Goal: Information Seeking & Learning: Check status

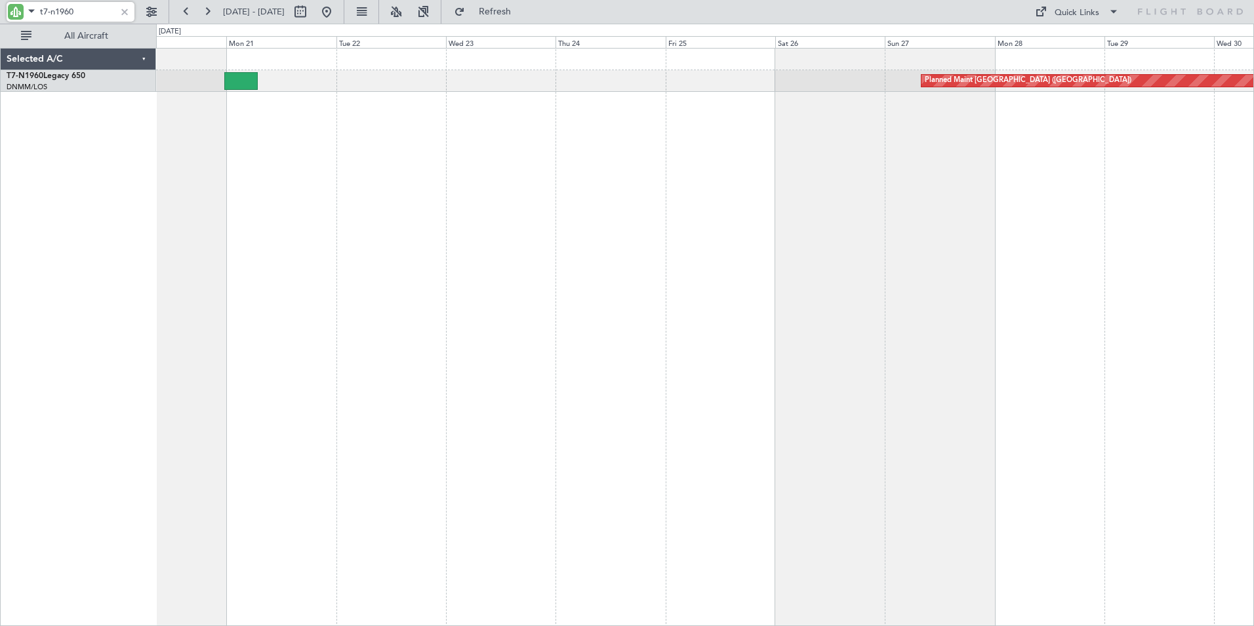
click at [80, 12] on input "t7-n1960" at bounding box center [77, 12] width 75 height 20
drag, startPoint x: 87, startPoint y: 12, endPoint x: -56, endPoint y: -3, distance: 143.8
click at [0, 0] on html "t7-n1960 [DATE] - [DATE] Refresh Quick Links All Aircraft Planned Maint [GEOGRA…" at bounding box center [627, 313] width 1254 height 626
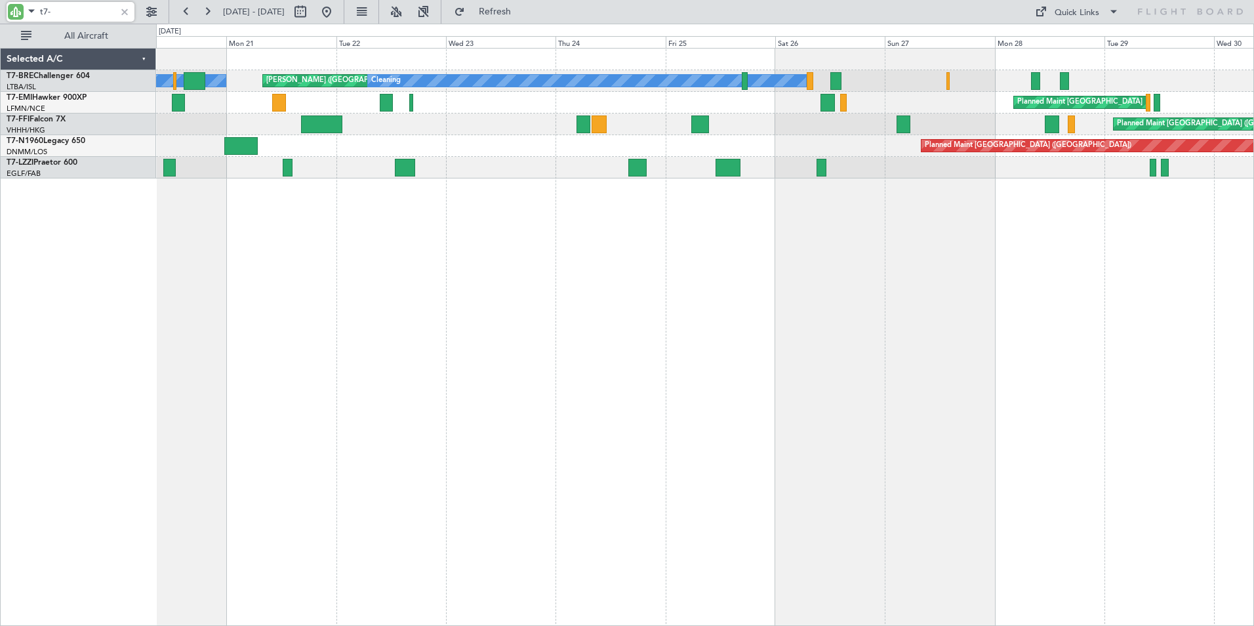
click at [85, 169] on div "EGLF/FAB London ([GEOGRAPHIC_DATA])" at bounding box center [81, 174] width 149 height 11
click at [69, 12] on input "t7-" at bounding box center [77, 12] width 75 height 20
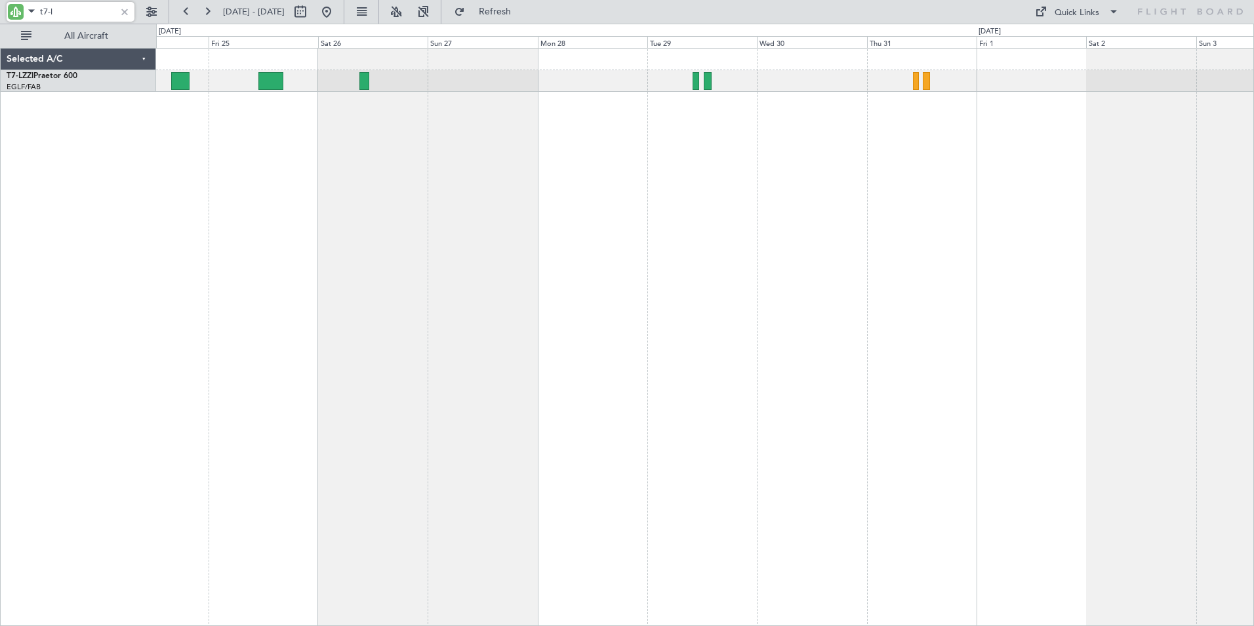
click at [113, 167] on div "Selected A/C T7-LZZI Praetor 600 EGLF/FAB London ([GEOGRAPHIC_DATA]) 0 0 Thu 24…" at bounding box center [627, 325] width 1254 height 602
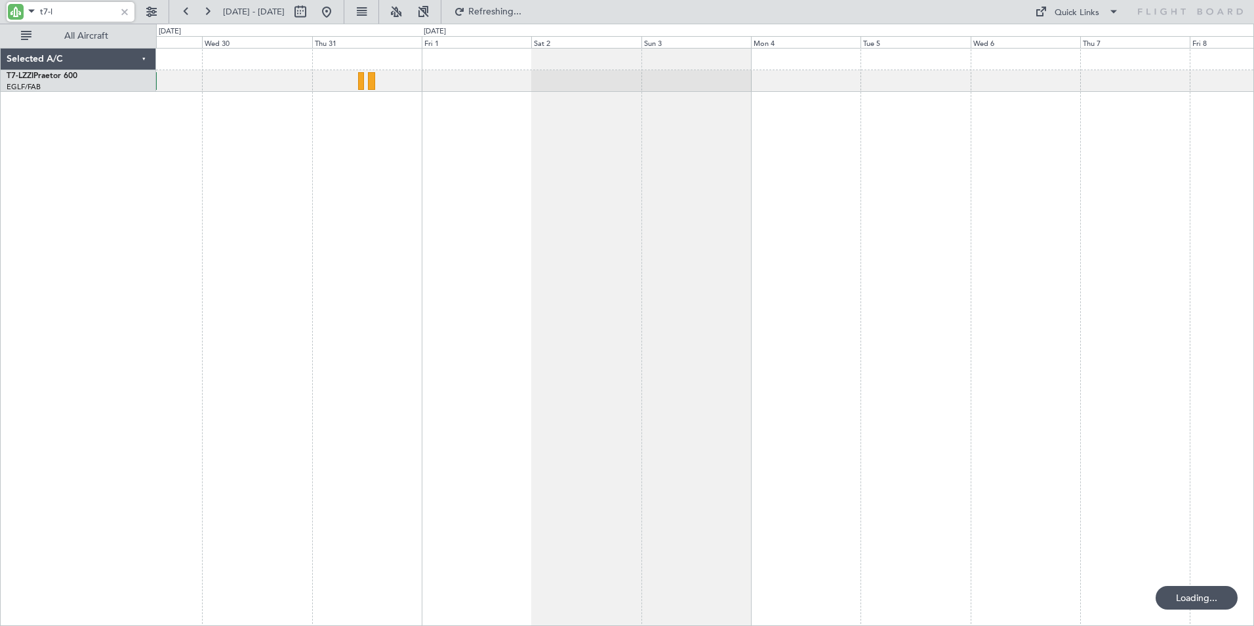
click at [102, 170] on div "Selected A/C T7-LZZI Praetor 600 EGLF/FAB London ([GEOGRAPHIC_DATA]) 0 0 Tue 29…" at bounding box center [627, 325] width 1254 height 602
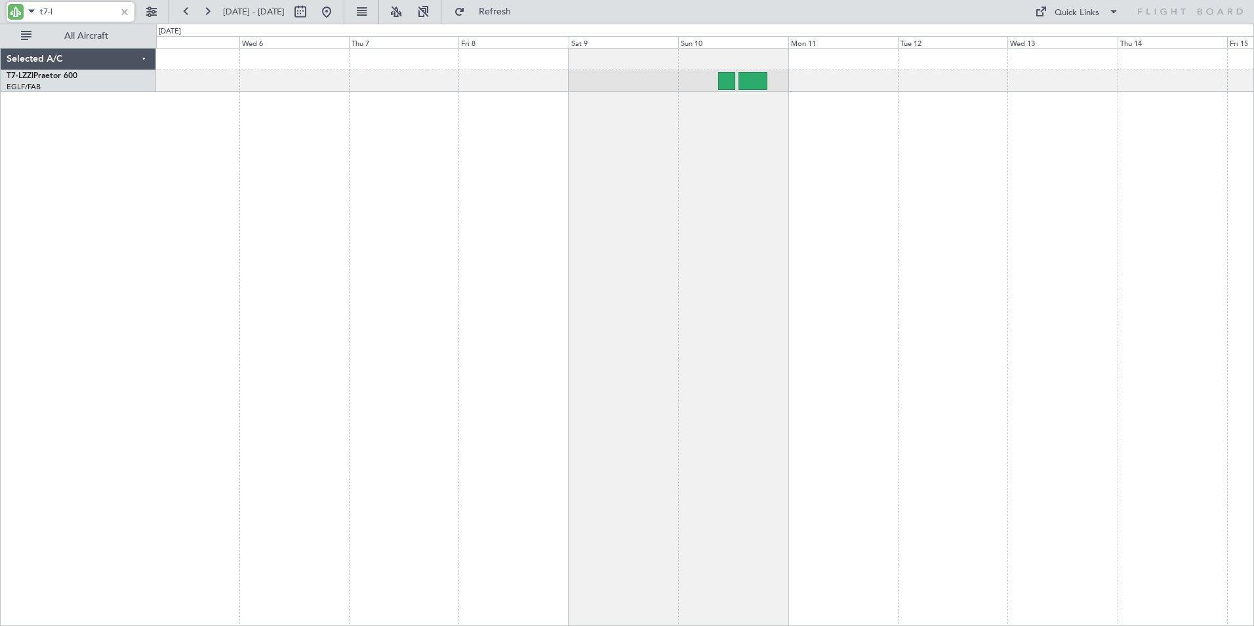
click at [104, 174] on div "Selected A/C T7-LZZI Praetor 600 EGLF/FAB London ([GEOGRAPHIC_DATA]) 0 0 Tue 5 …" at bounding box center [627, 325] width 1254 height 602
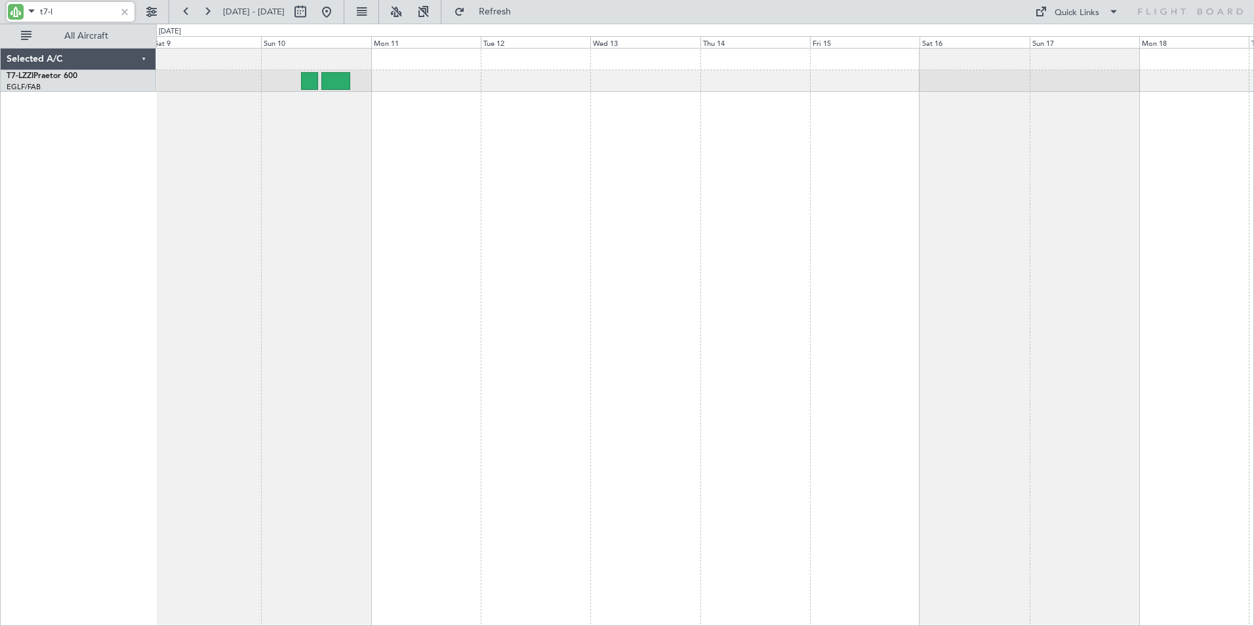
click at [228, 140] on div at bounding box center [705, 337] width 1098 height 578
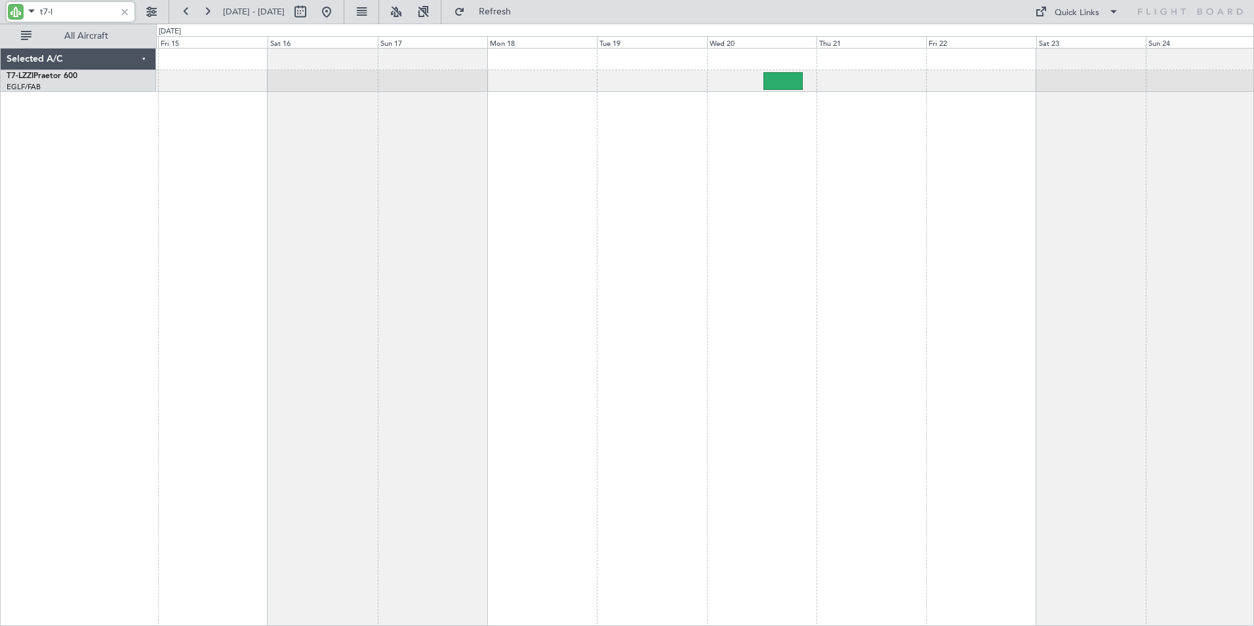
click at [341, 145] on div "Unplanned Maint [GEOGRAPHIC_DATA] ([GEOGRAPHIC_DATA])" at bounding box center [705, 337] width 1098 height 578
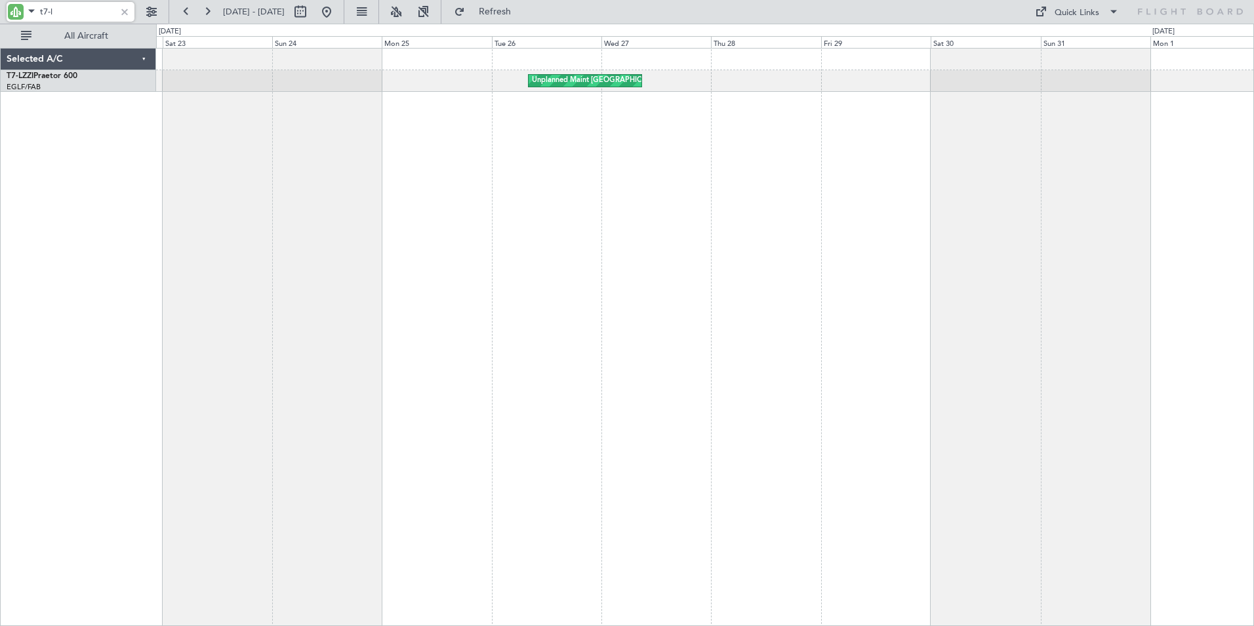
click at [192, 182] on div "Unplanned Maint [GEOGRAPHIC_DATA] ([GEOGRAPHIC_DATA])" at bounding box center [705, 337] width 1098 height 578
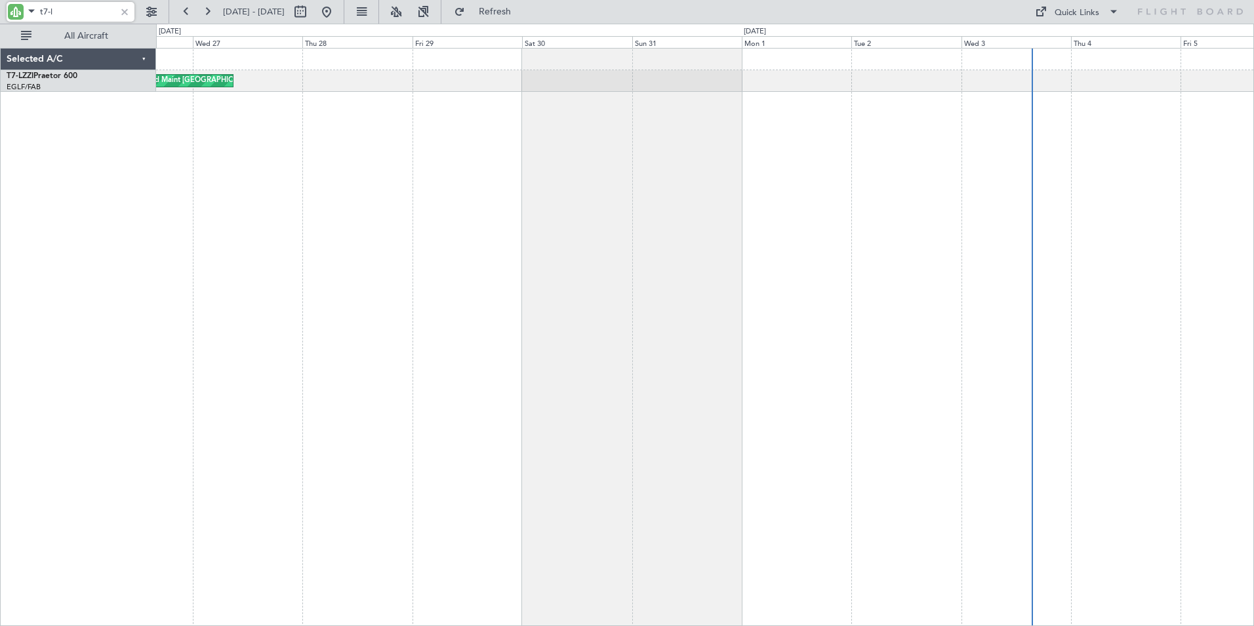
click at [679, 173] on div "Unplanned Maint [GEOGRAPHIC_DATA] ([GEOGRAPHIC_DATA])" at bounding box center [705, 337] width 1098 height 578
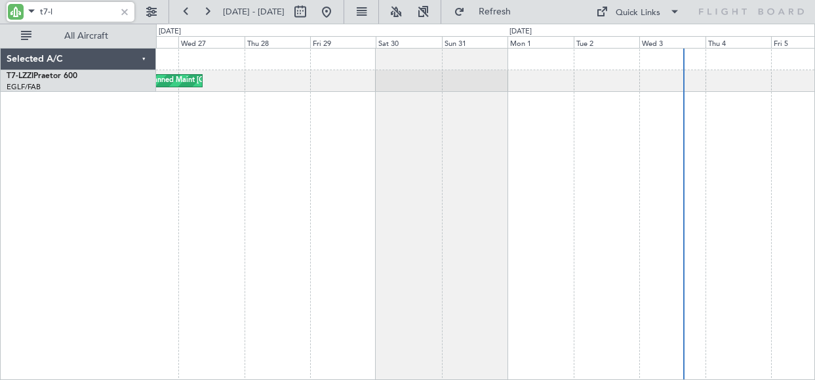
drag, startPoint x: 83, startPoint y: 13, endPoint x: -102, endPoint y: 14, distance: 185.0
click at [0, 14] on html "t7-l [DATE] - [DATE] Refresh Quick Links All Aircraft Unplanned Maint [GEOGRAPH…" at bounding box center [407, 190] width 815 height 380
click at [460, 103] on div at bounding box center [485, 214] width 659 height 332
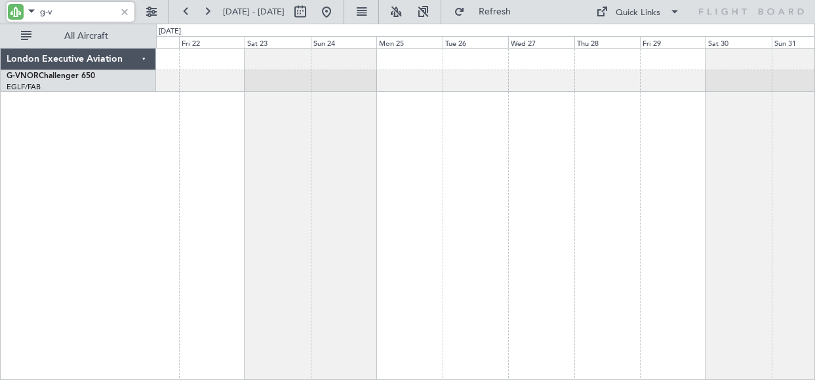
click at [683, 123] on div at bounding box center [485, 214] width 659 height 332
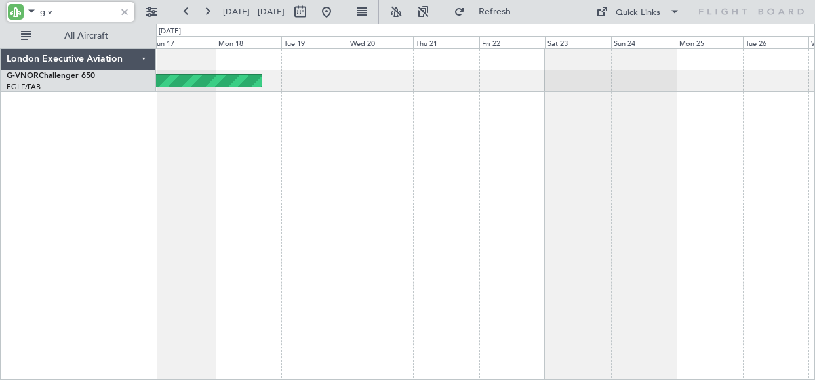
click at [647, 144] on div "Planned Maint London ([GEOGRAPHIC_DATA])" at bounding box center [485, 214] width 659 height 332
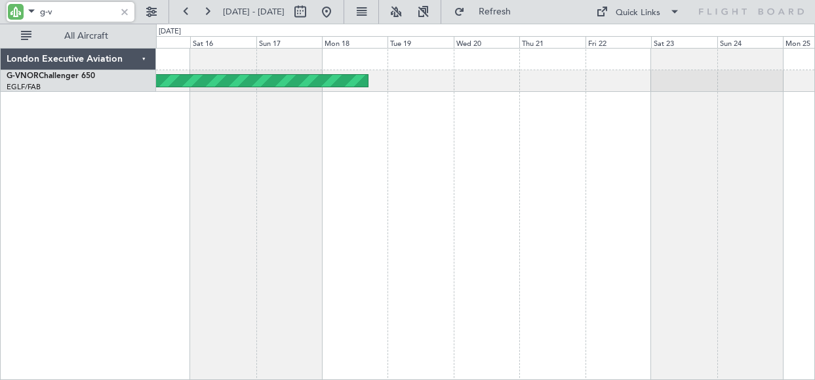
click at [617, 165] on div "Planned Maint London ([GEOGRAPHIC_DATA])" at bounding box center [485, 214] width 659 height 332
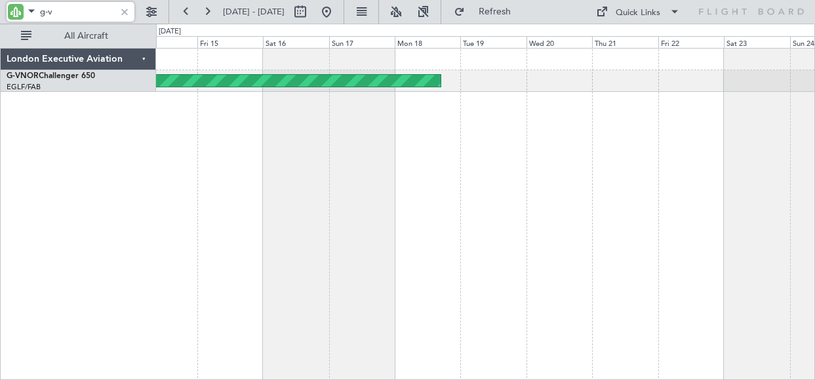
click at [568, 163] on div "Planned Maint London ([GEOGRAPHIC_DATA])" at bounding box center [485, 214] width 659 height 332
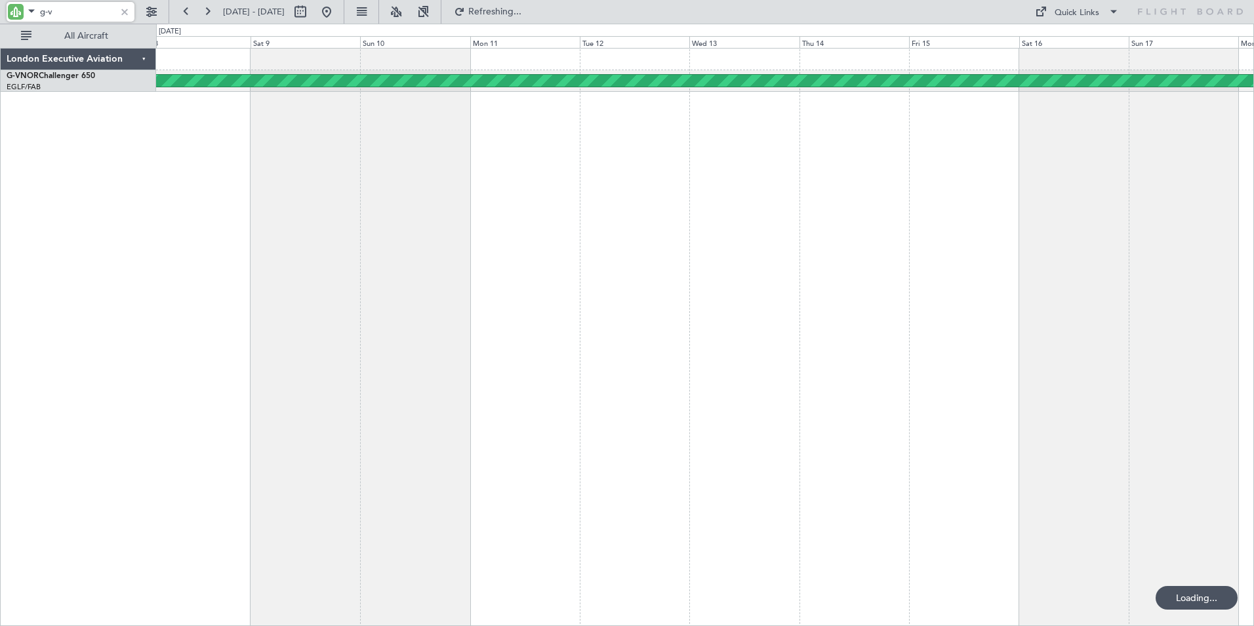
click at [906, 241] on div "Planned Maint London ([GEOGRAPHIC_DATA])" at bounding box center [705, 337] width 1098 height 578
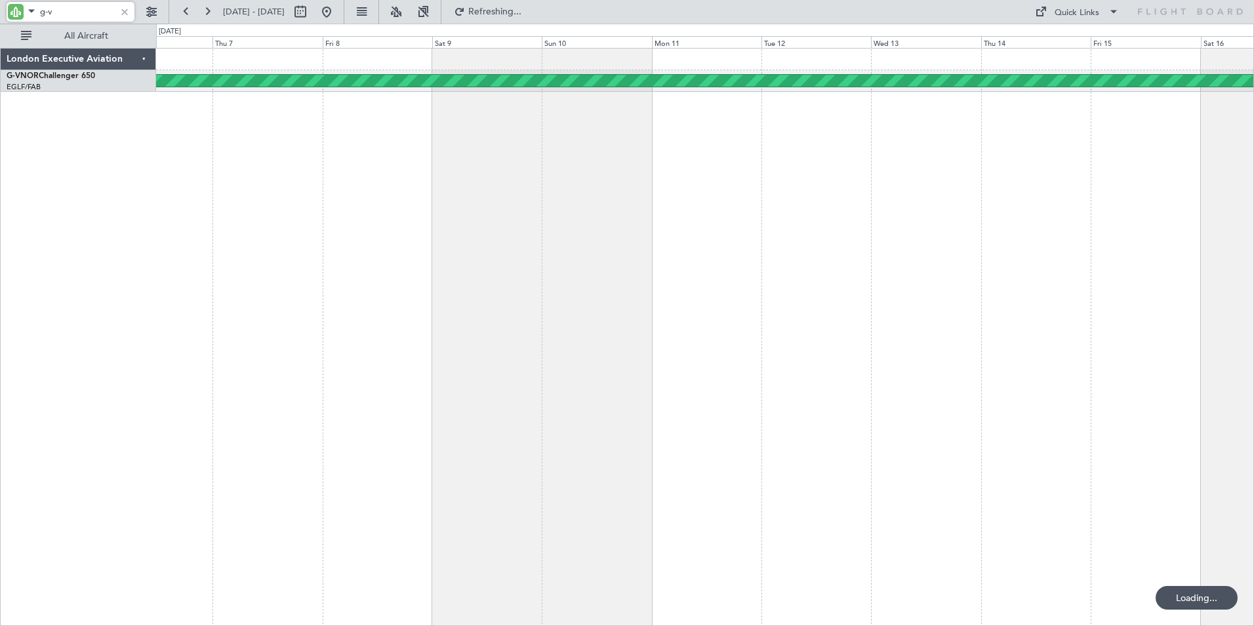
click at [961, 215] on div "Planned Maint London ([GEOGRAPHIC_DATA])" at bounding box center [705, 337] width 1098 height 578
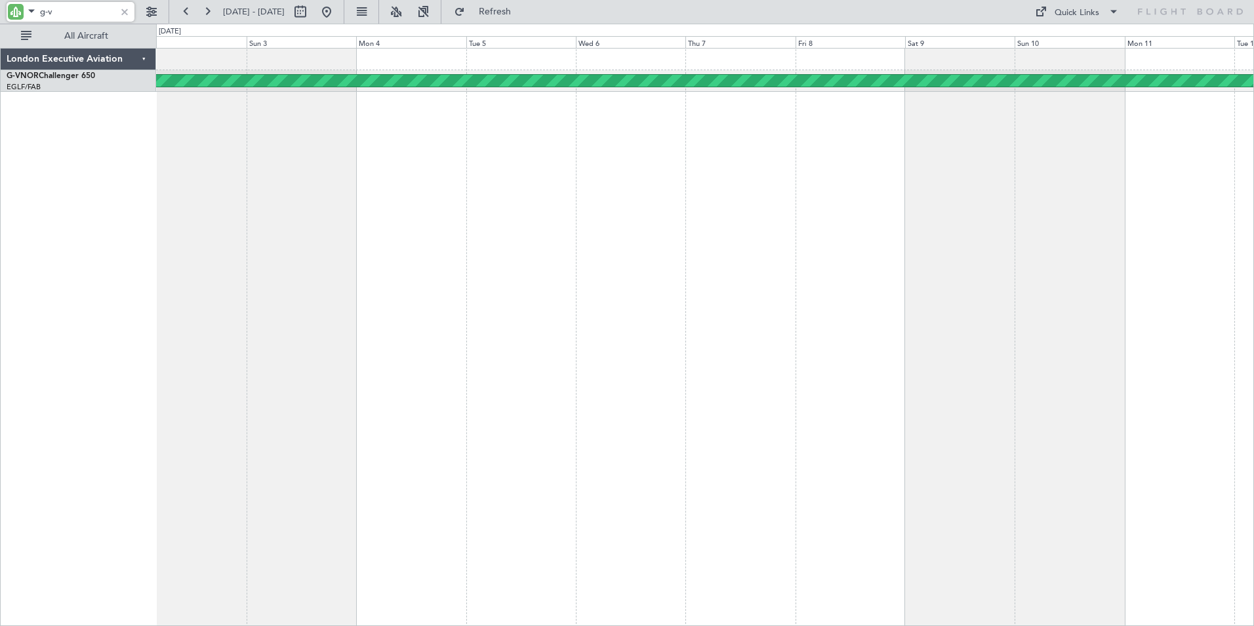
click at [810, 201] on div "Planned Maint London ([GEOGRAPHIC_DATA])" at bounding box center [705, 337] width 1098 height 578
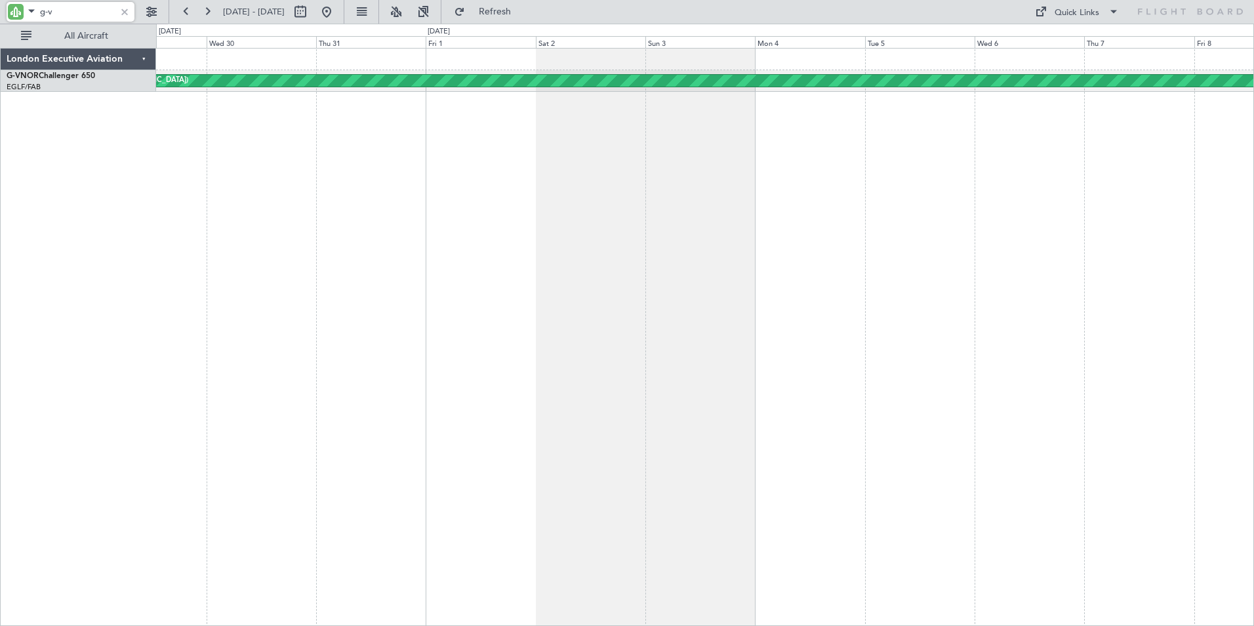
click at [779, 195] on div "Planned Maint London ([GEOGRAPHIC_DATA])" at bounding box center [705, 337] width 1098 height 578
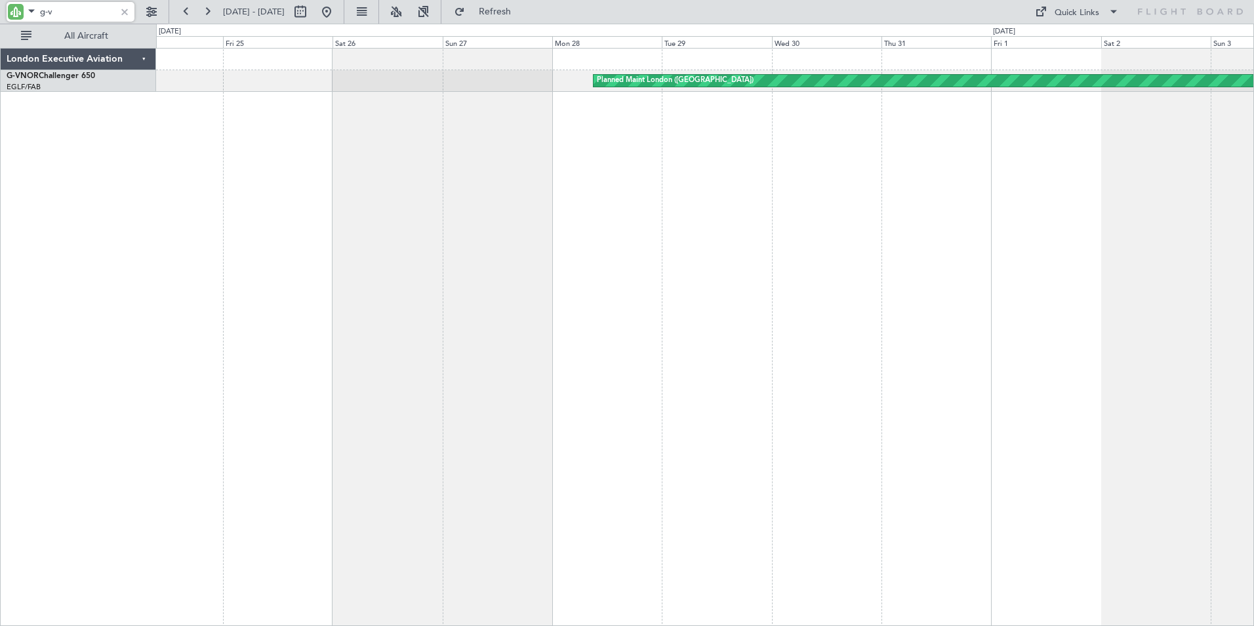
click at [404, 199] on div "Planned Maint London ([GEOGRAPHIC_DATA])" at bounding box center [705, 337] width 1098 height 578
click at [0, 233] on html "g-v [DATE] - [DATE] Refresh Quick Links All Aircraft Planned Maint [GEOGRAPHIC_…" at bounding box center [627, 313] width 1254 height 626
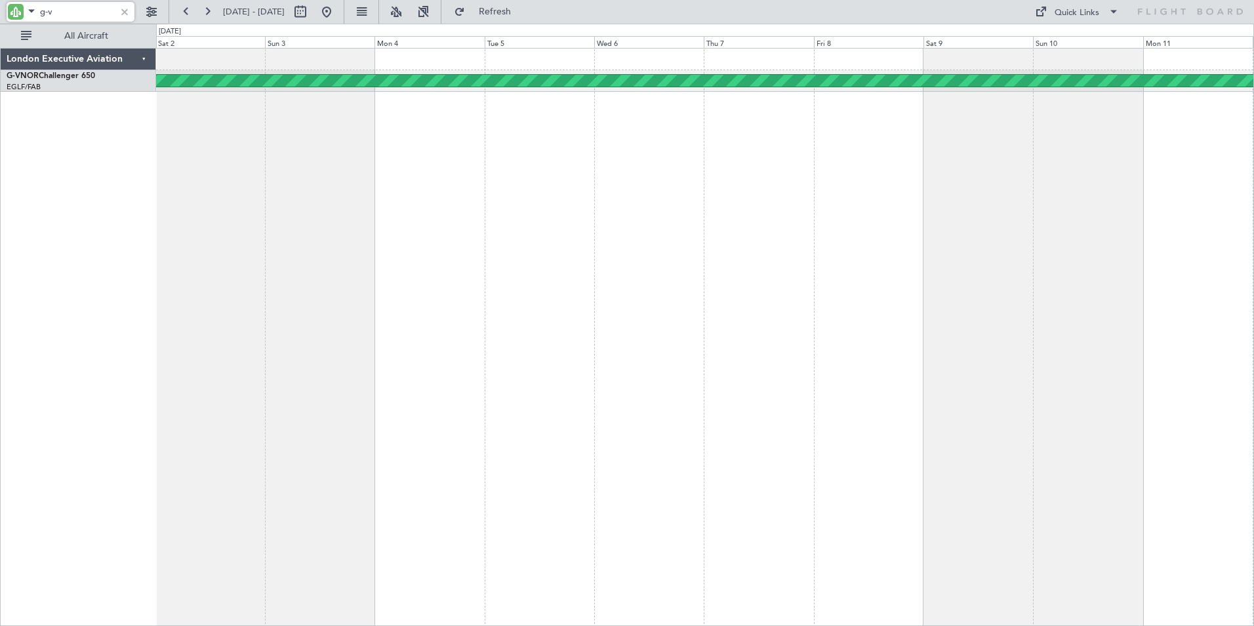
click at [0, 221] on html "g-v [DATE] - [DATE] Refresh Quick Links All Aircraft Planned Maint [GEOGRAPHIC_…" at bounding box center [627, 313] width 1254 height 626
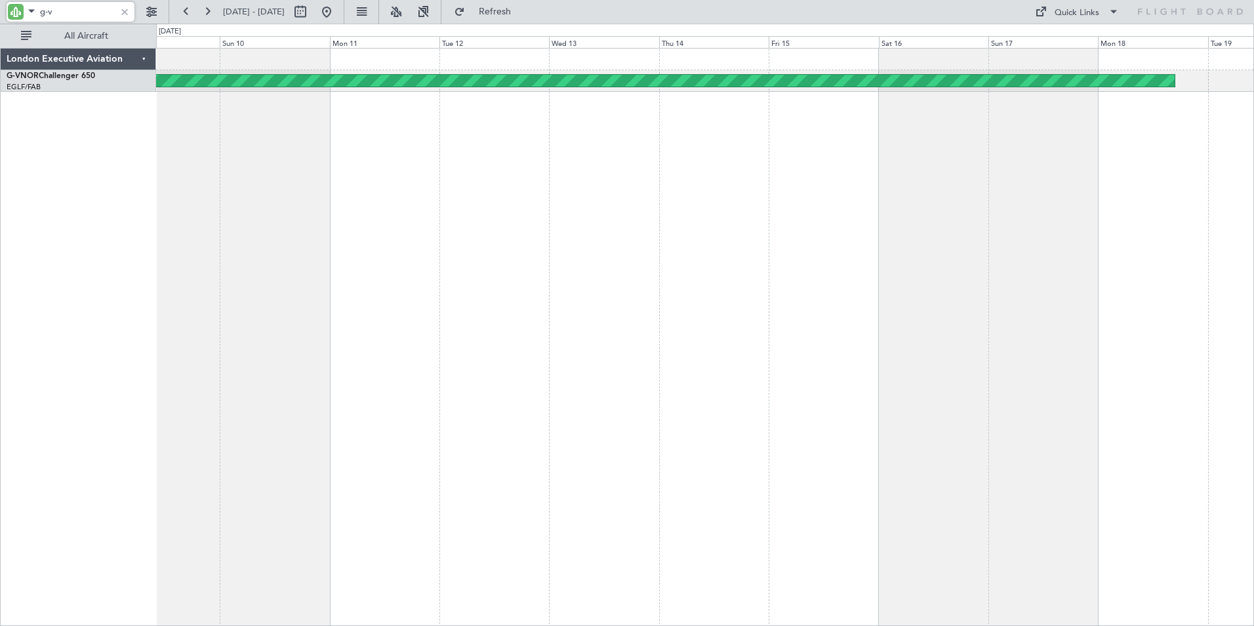
click at [224, 203] on div "Planned Maint London ([GEOGRAPHIC_DATA])" at bounding box center [705, 337] width 1098 height 578
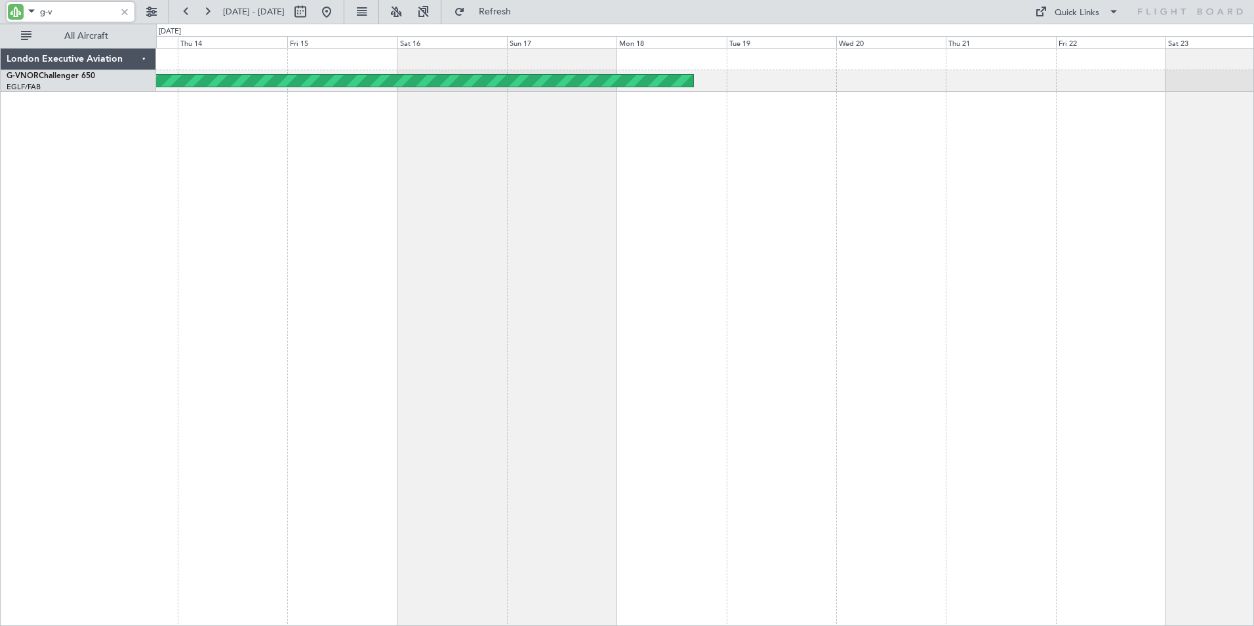
click at [79, 199] on div "Planned Maint London ([GEOGRAPHIC_DATA]) London Executive Aviation G-VNOR Chall…" at bounding box center [627, 325] width 1254 height 602
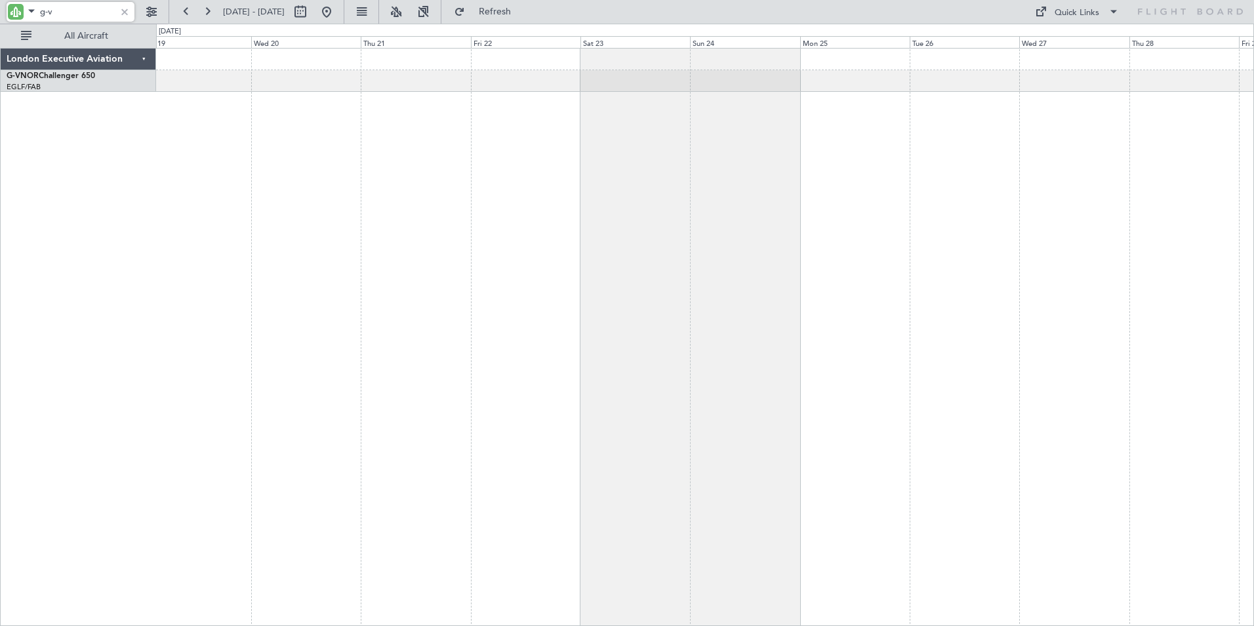
click at [316, 204] on div "Planned Maint London ([GEOGRAPHIC_DATA])" at bounding box center [705, 337] width 1098 height 578
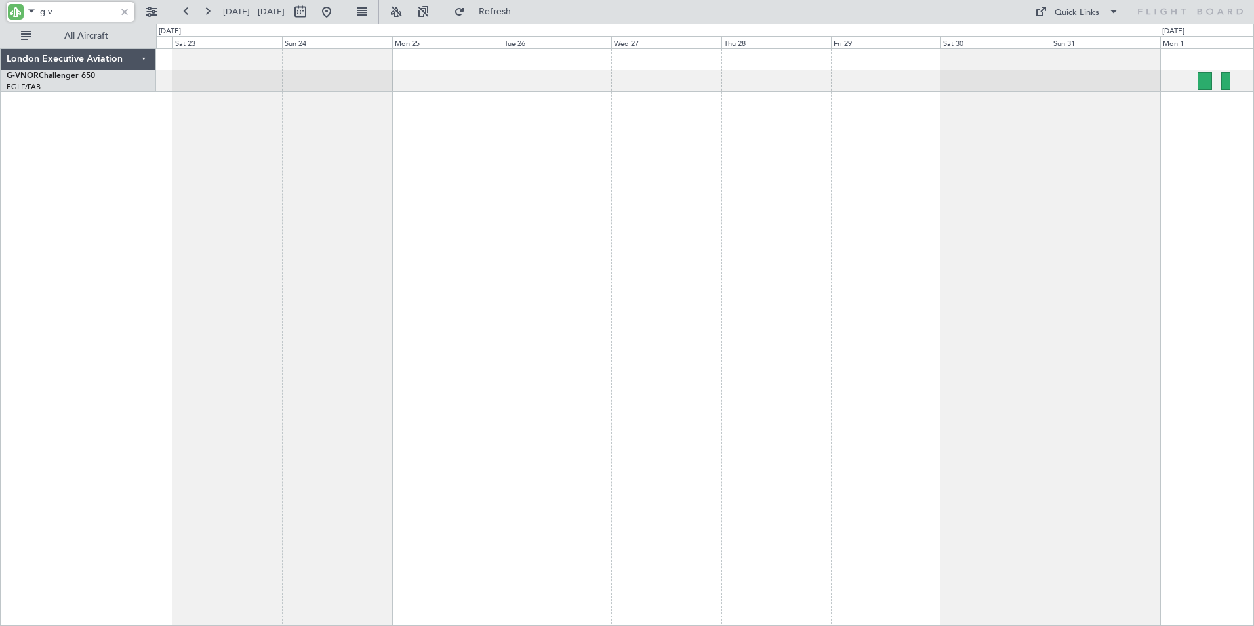
click at [464, 220] on div at bounding box center [705, 337] width 1098 height 578
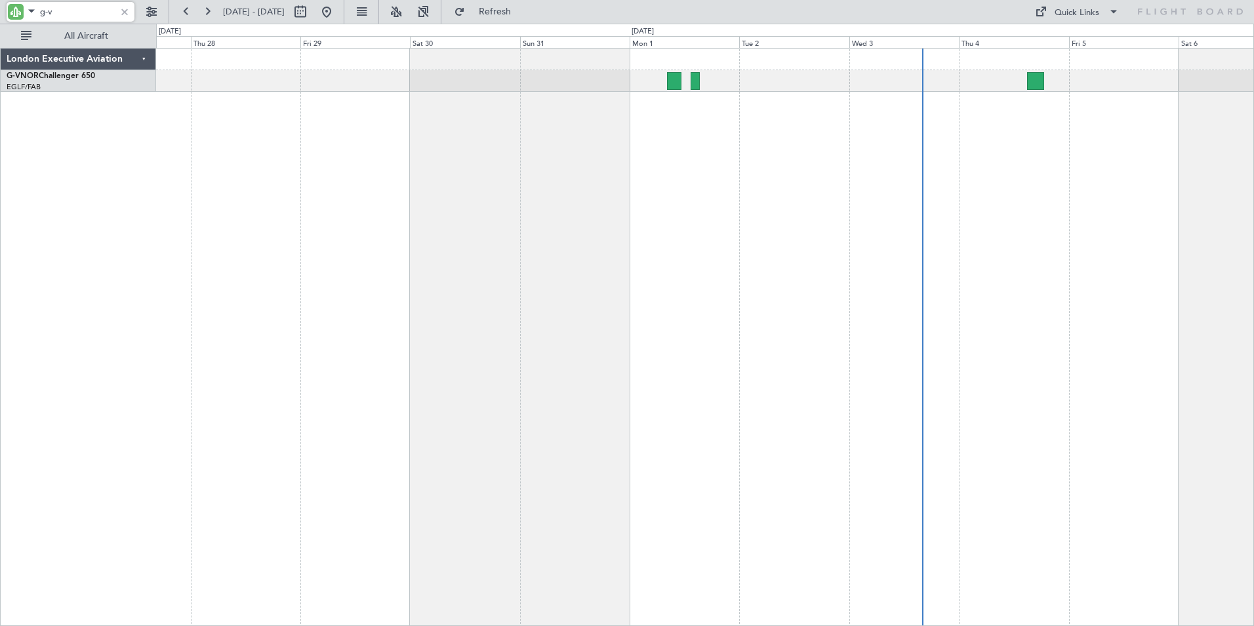
click at [628, 230] on div at bounding box center [705, 337] width 1098 height 578
drag, startPoint x: 54, startPoint y: 11, endPoint x: 16, endPoint y: 11, distance: 38.0
click at [16, 11] on div "g-v" at bounding box center [71, 12] width 128 height 20
type input "t7-bre"
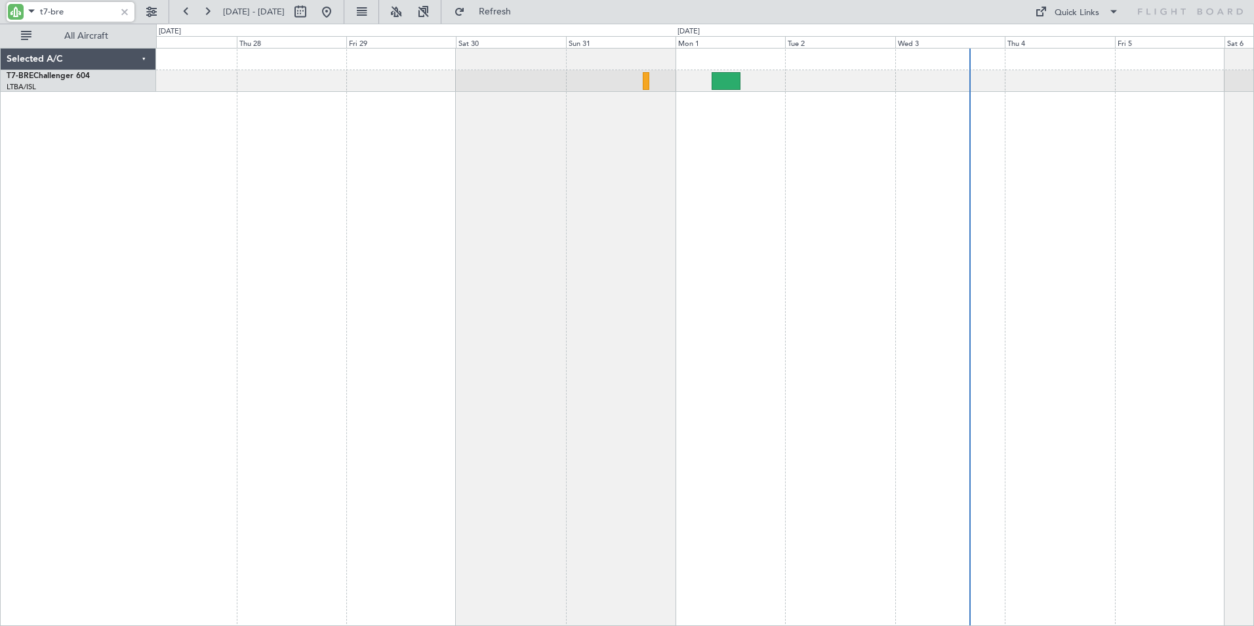
click at [419, 110] on div "Planned Maint Warsaw ([GEOGRAPHIC_DATA])" at bounding box center [705, 337] width 1098 height 578
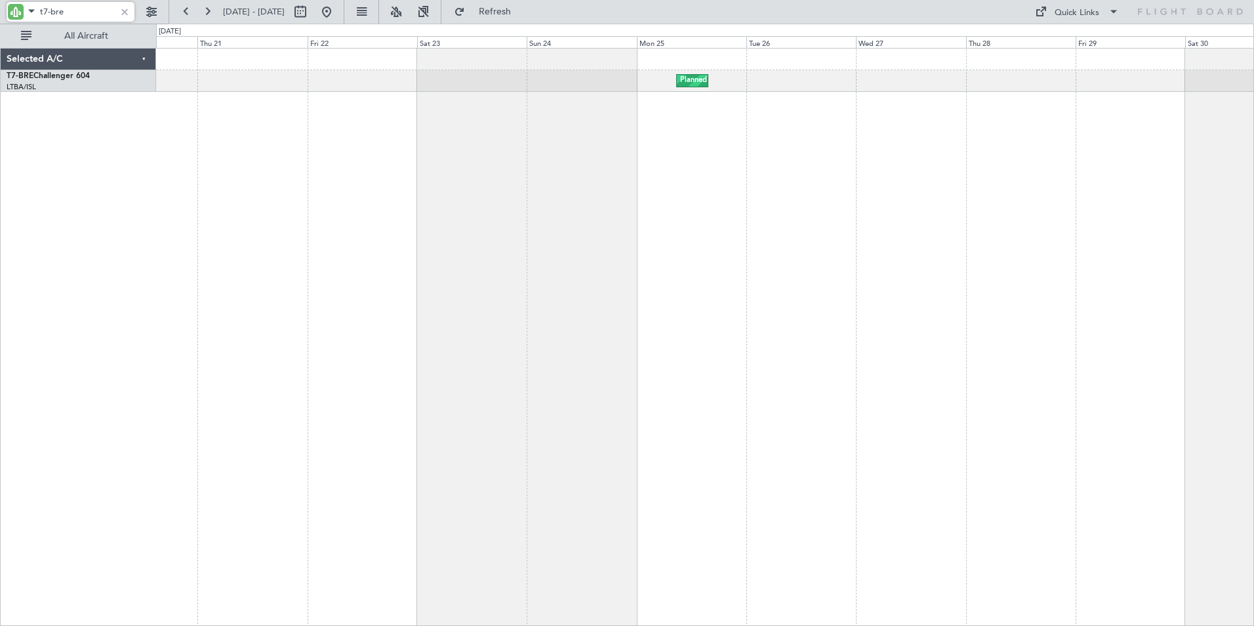
click at [908, 165] on div "Planned Maint Warsaw ([GEOGRAPHIC_DATA])" at bounding box center [705, 337] width 1098 height 578
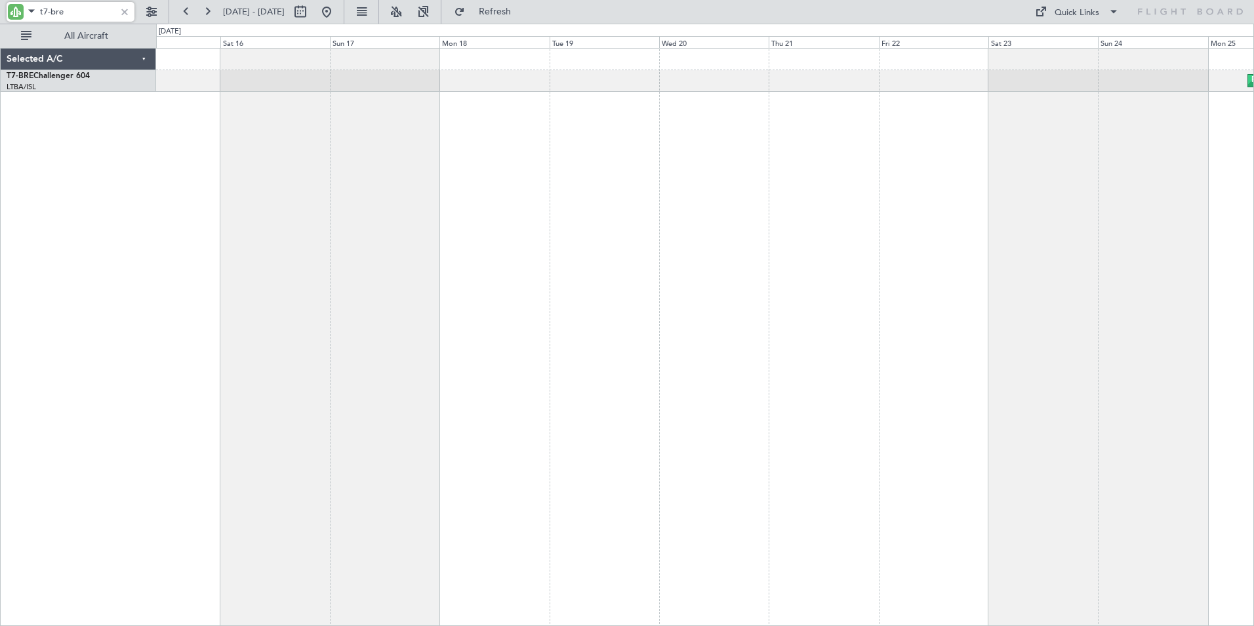
click at [931, 172] on div "Planned Maint Warsaw ([GEOGRAPHIC_DATA]) Planned Maint [GEOGRAPHIC_DATA] ([GEOG…" at bounding box center [705, 337] width 1098 height 578
click at [769, 158] on div "Planned Maint Warsaw ([GEOGRAPHIC_DATA]) Planned Maint [GEOGRAPHIC_DATA] ([GEOG…" at bounding box center [705, 337] width 1098 height 578
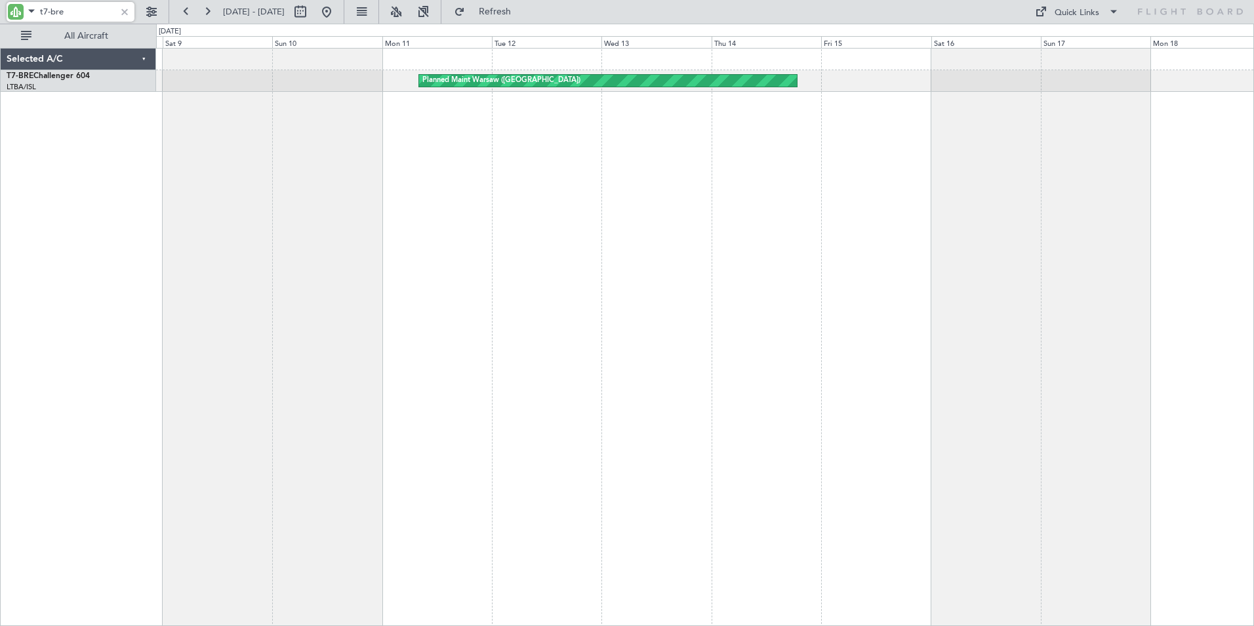
click at [632, 157] on div "Planned Maint Warsaw ([GEOGRAPHIC_DATA])" at bounding box center [705, 337] width 1098 height 578
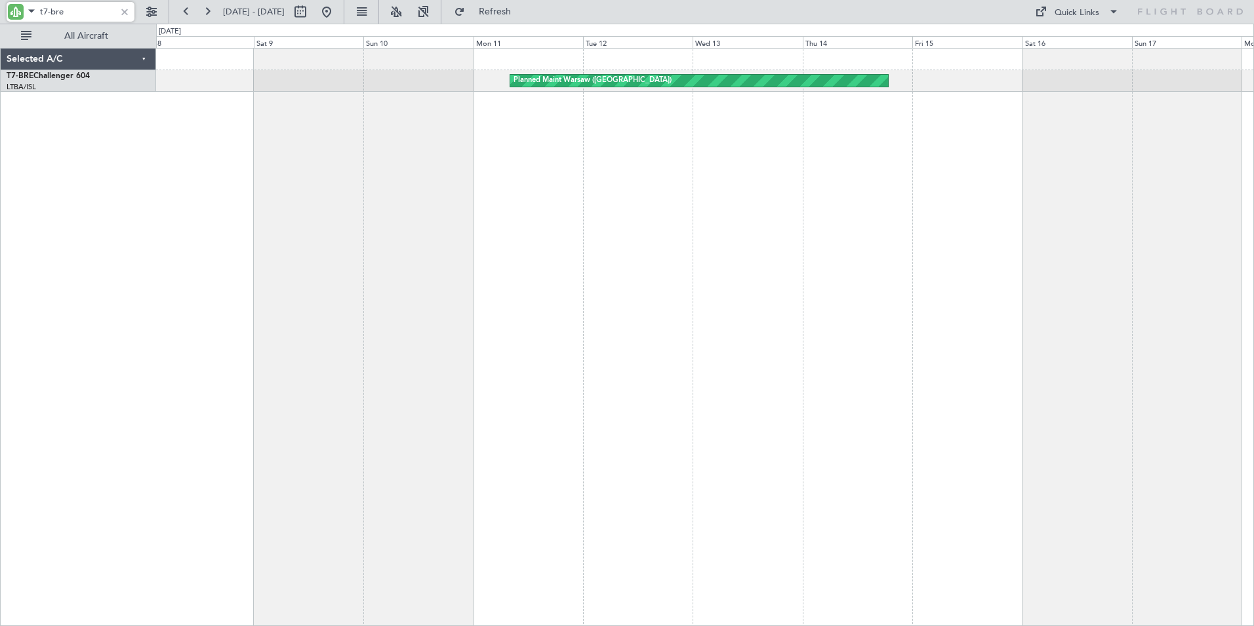
click at [846, 157] on div "Planned Maint Warsaw ([GEOGRAPHIC_DATA])" at bounding box center [705, 337] width 1098 height 578
click at [565, 152] on div "Planned Maint Warsaw ([GEOGRAPHIC_DATA])" at bounding box center [705, 337] width 1098 height 578
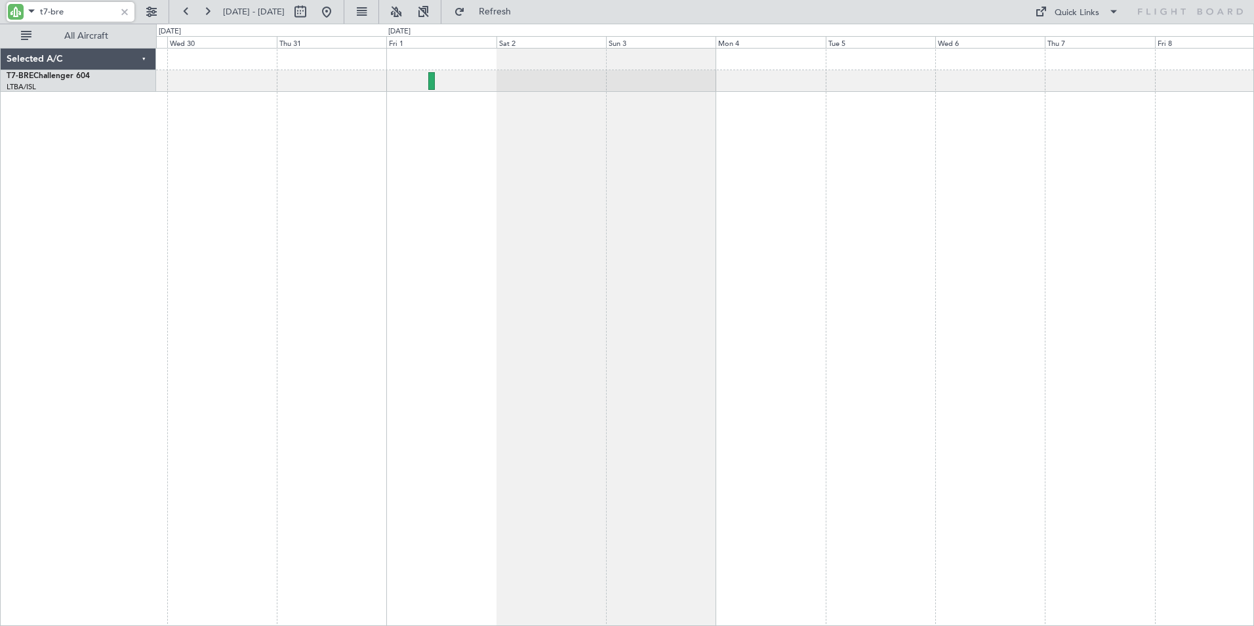
click at [470, 153] on div "Planned Maint Warsaw ([GEOGRAPHIC_DATA])" at bounding box center [705, 337] width 1098 height 578
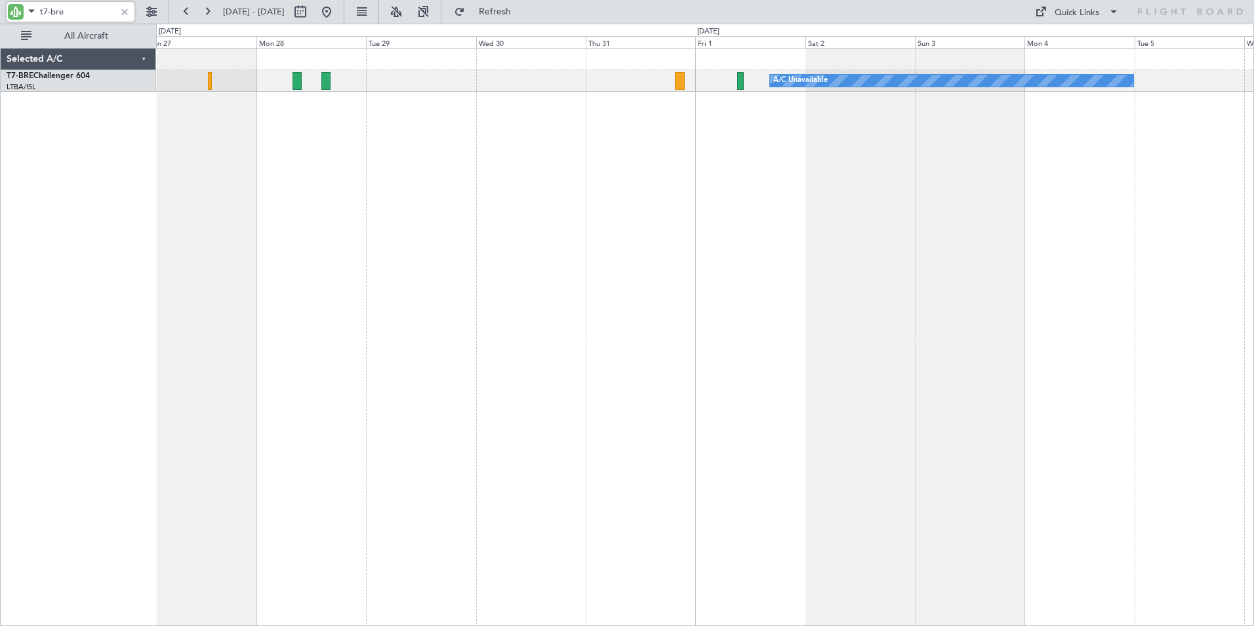
click at [605, 182] on div "A/C Unavailable Cleaning [PERSON_NAME][GEOGRAPHIC_DATA] ([GEOGRAPHIC_DATA][PERS…" at bounding box center [705, 337] width 1098 height 578
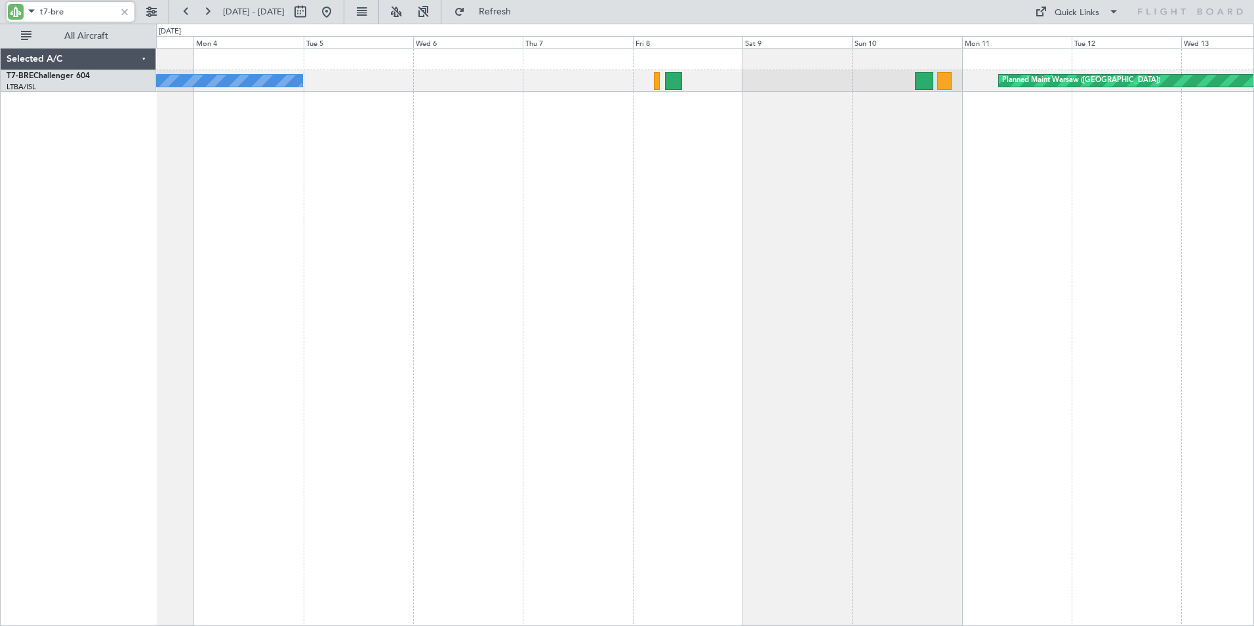
click at [226, 161] on div "A/C Unavailable Planned Maint [GEOGRAPHIC_DATA] ([GEOGRAPHIC_DATA])" at bounding box center [705, 337] width 1098 height 578
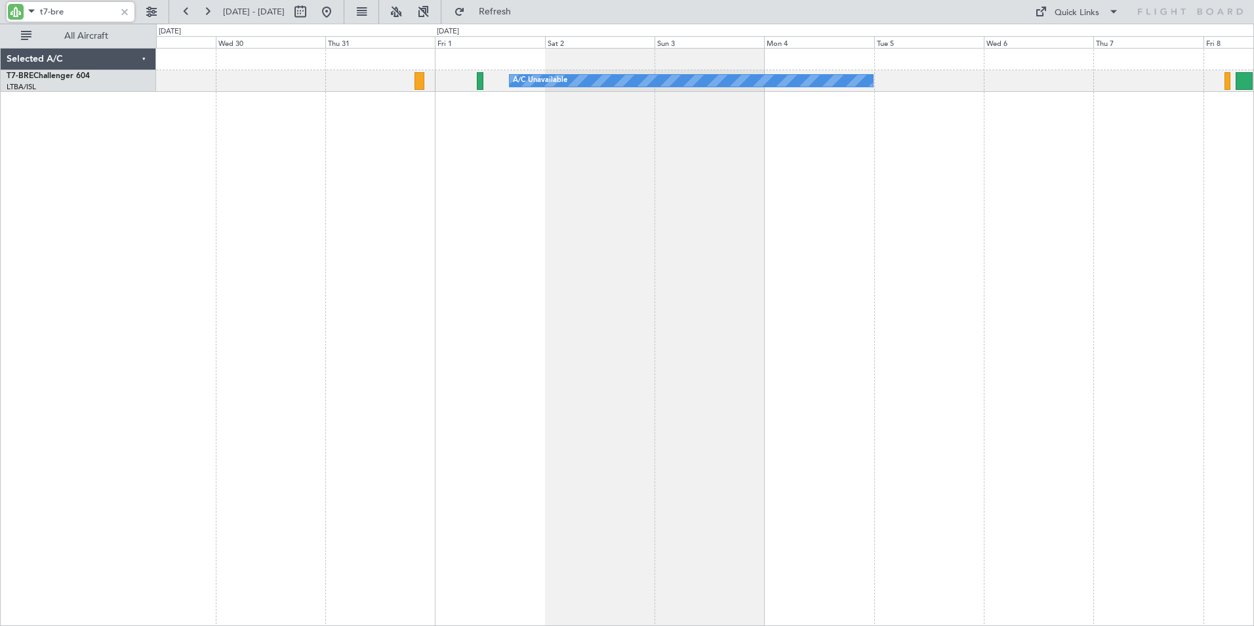
click at [990, 162] on div "A/C Unavailable" at bounding box center [705, 337] width 1098 height 578
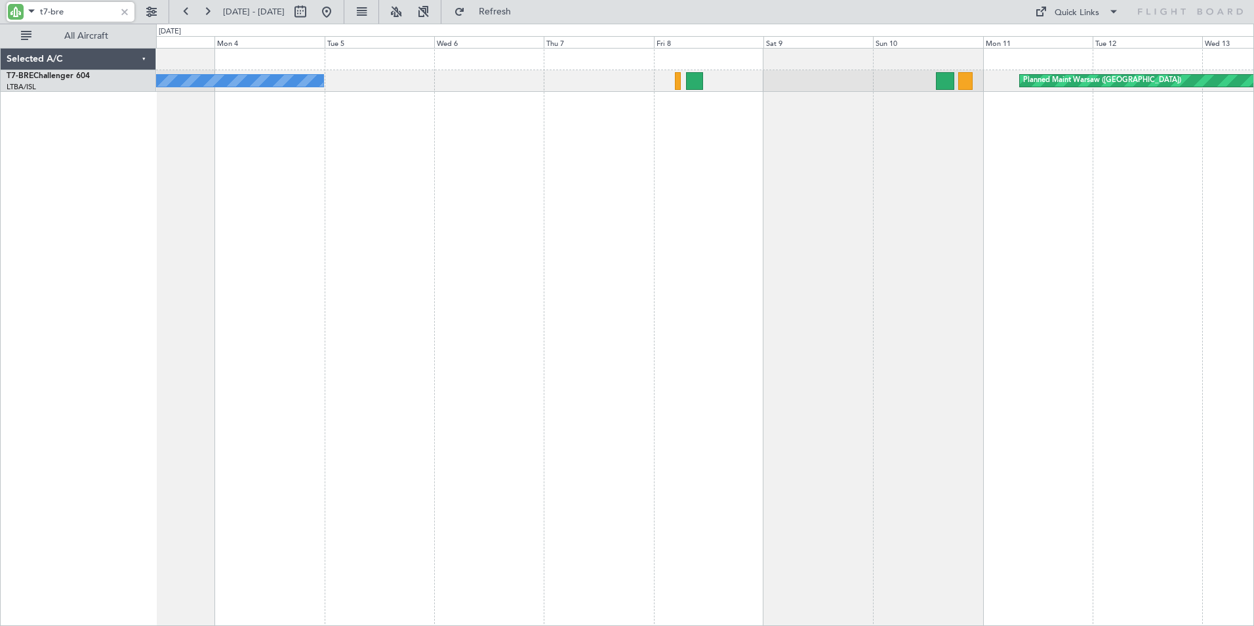
click at [621, 250] on div "A/C Unavailable Planned Maint [GEOGRAPHIC_DATA] ([GEOGRAPHIC_DATA])" at bounding box center [705, 337] width 1098 height 578
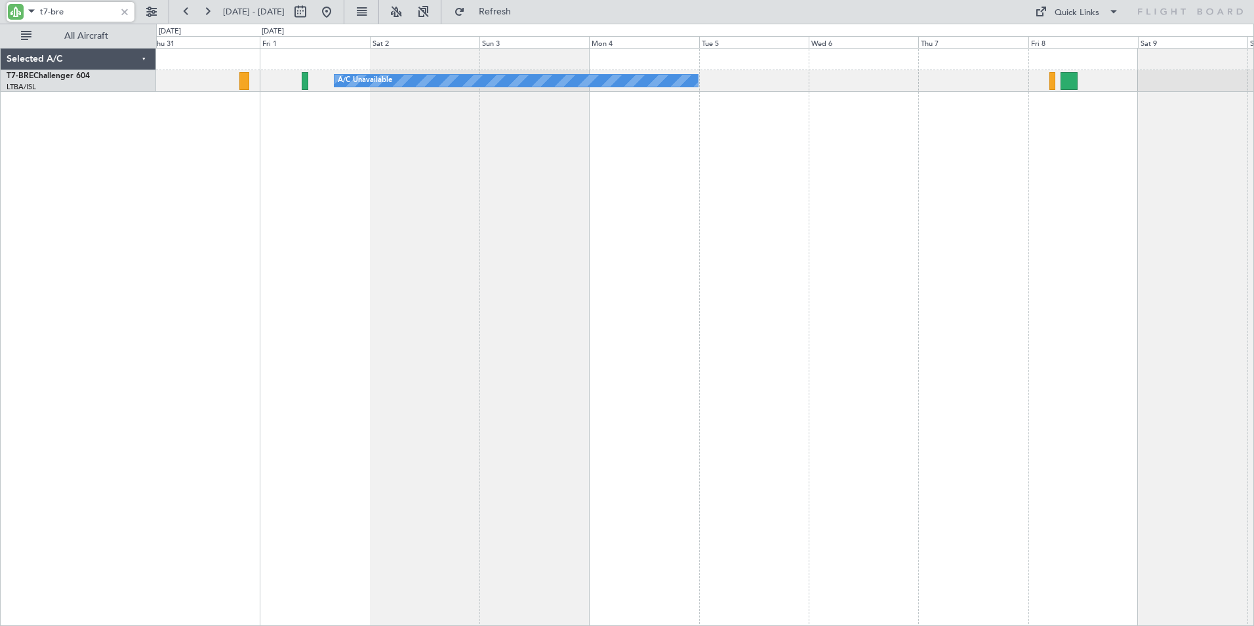
click at [803, 148] on div "A/C Unavailable Planned Maint [GEOGRAPHIC_DATA] ([GEOGRAPHIC_DATA])" at bounding box center [705, 337] width 1098 height 578
click at [536, 148] on div "A/C Unavailable Planned Maint [GEOGRAPHIC_DATA] ([GEOGRAPHIC_DATA])" at bounding box center [705, 337] width 1098 height 578
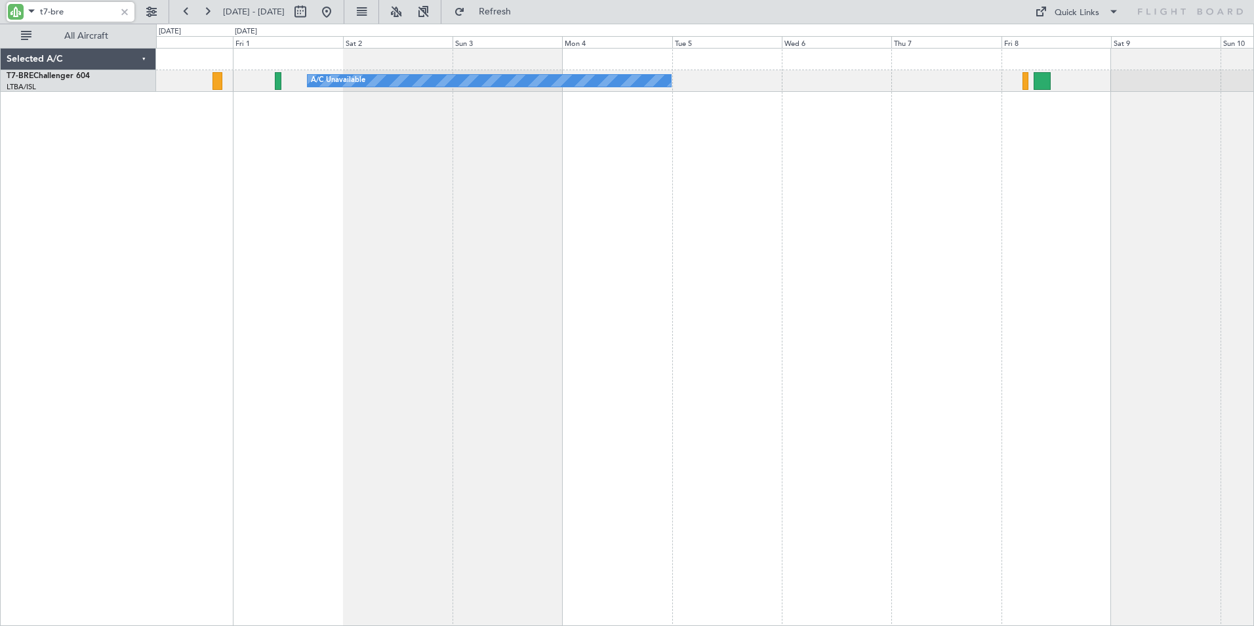
click at [1021, 211] on div "A/C Unavailable Planned Maint [GEOGRAPHIC_DATA] ([GEOGRAPHIC_DATA])" at bounding box center [705, 337] width 1098 height 578
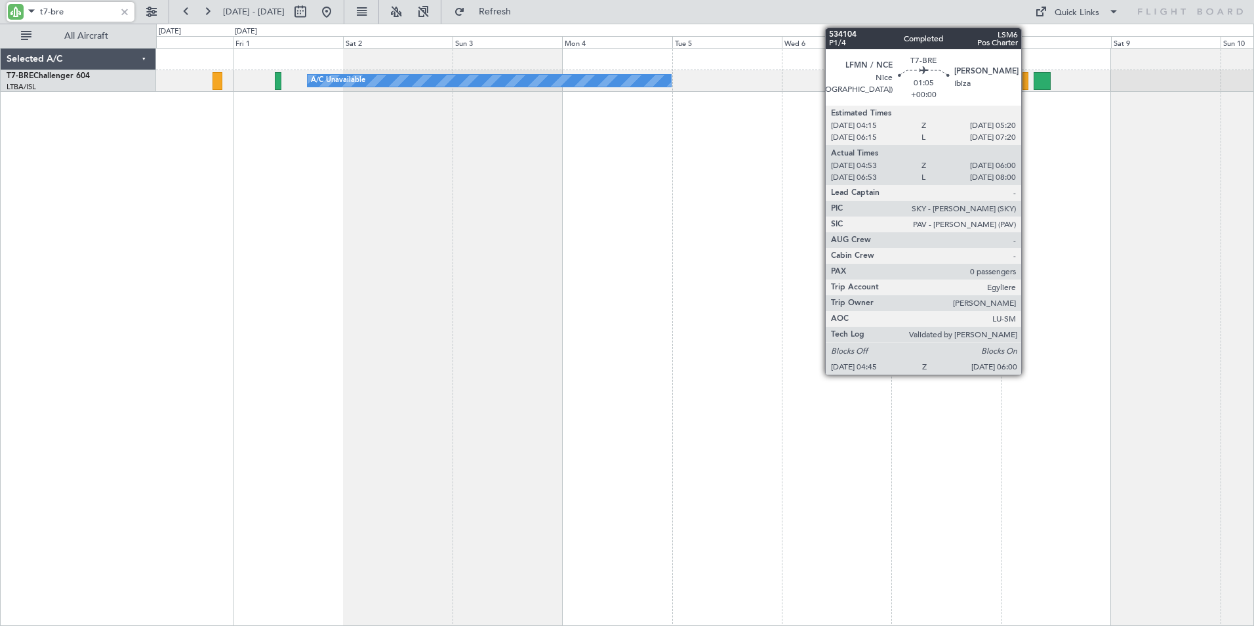
click at [1027, 84] on div at bounding box center [1026, 81] width 6 height 18
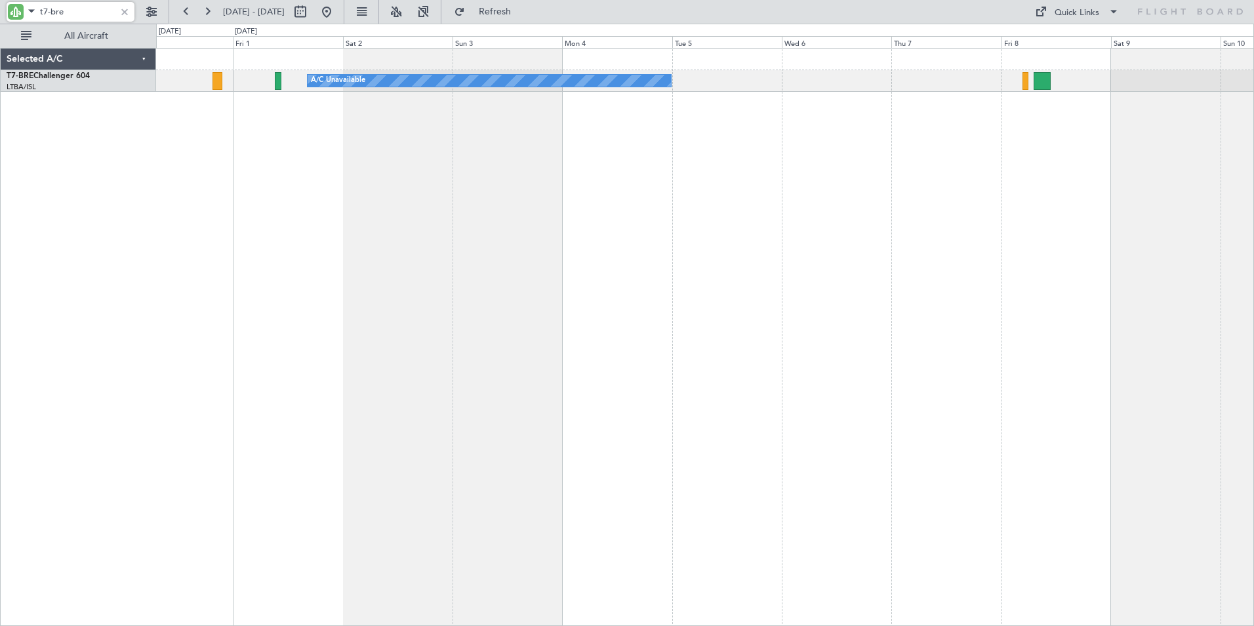
click at [233, 366] on div "A/C Unavailable Planned Maint [GEOGRAPHIC_DATA] ([GEOGRAPHIC_DATA])" at bounding box center [705, 337] width 1098 height 578
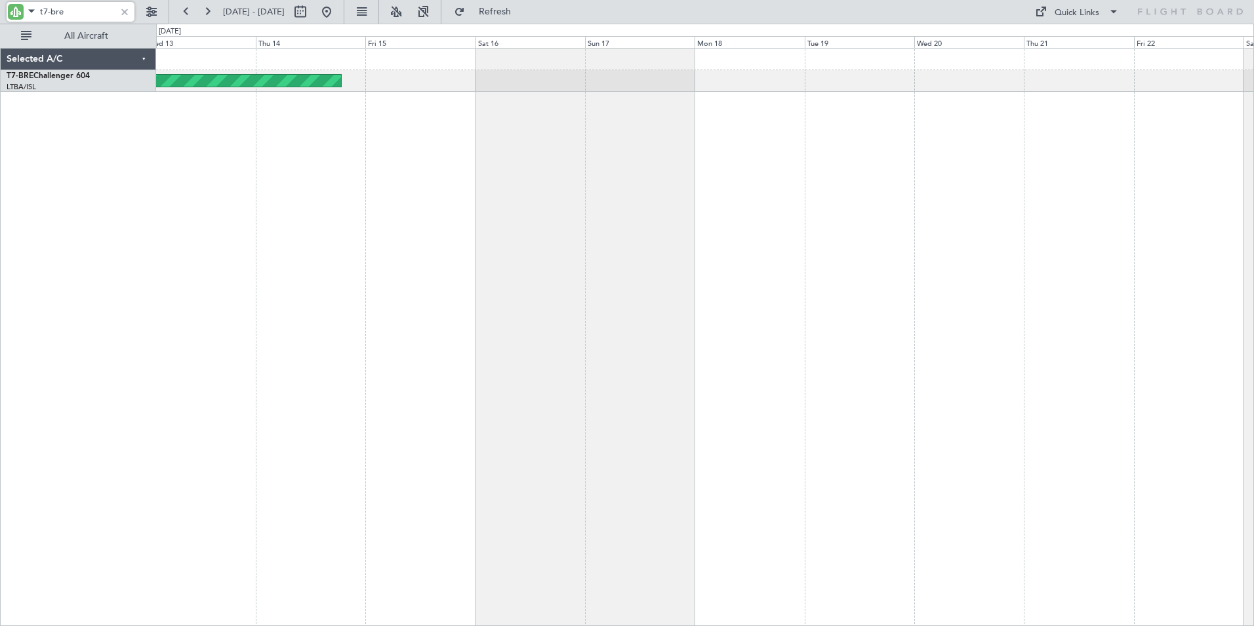
click at [405, 281] on div "Planned Maint Warsaw ([GEOGRAPHIC_DATA])" at bounding box center [705, 337] width 1098 height 578
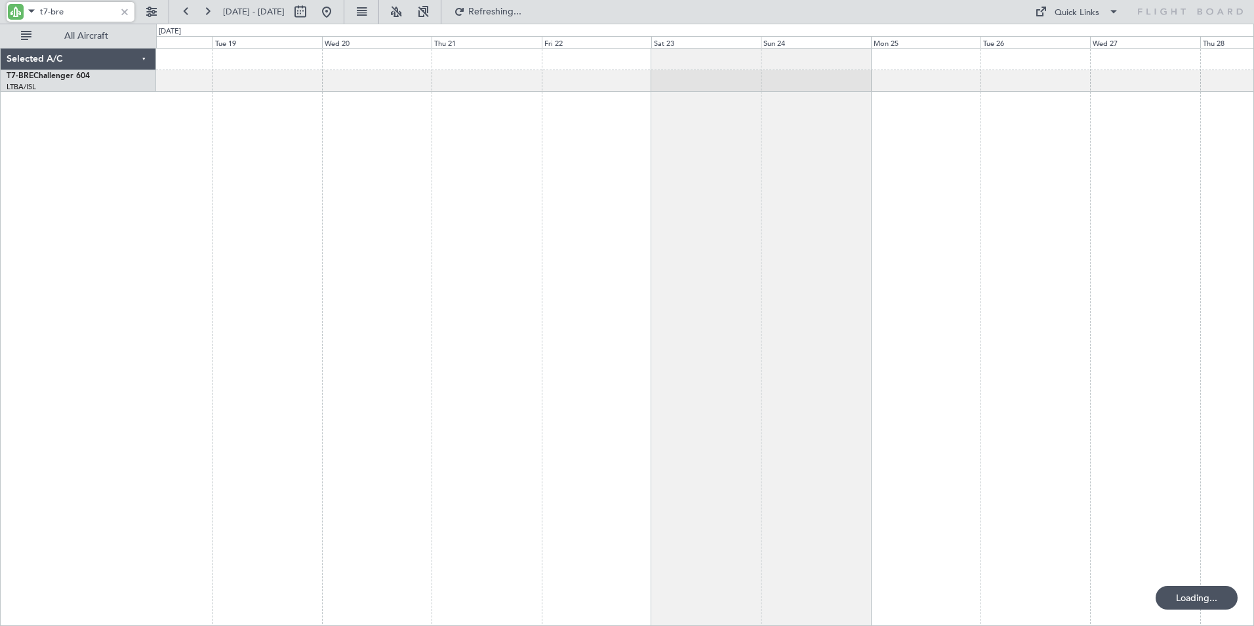
click at [443, 293] on div at bounding box center [705, 337] width 1098 height 578
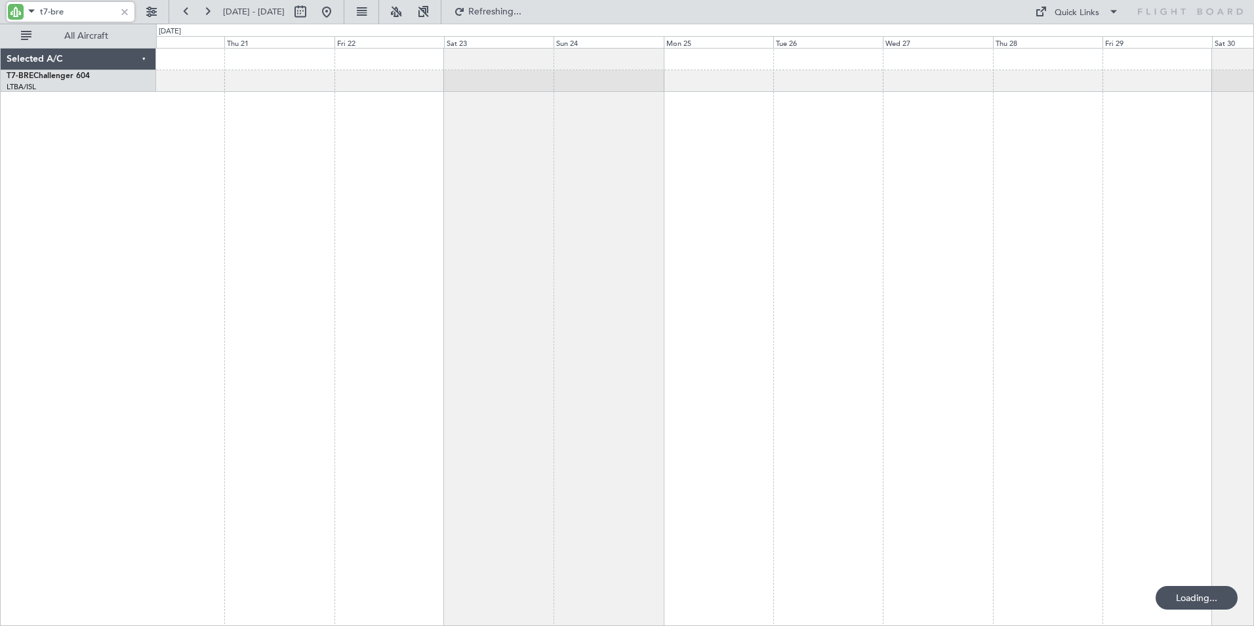
click at [440, 256] on div at bounding box center [705, 337] width 1098 height 578
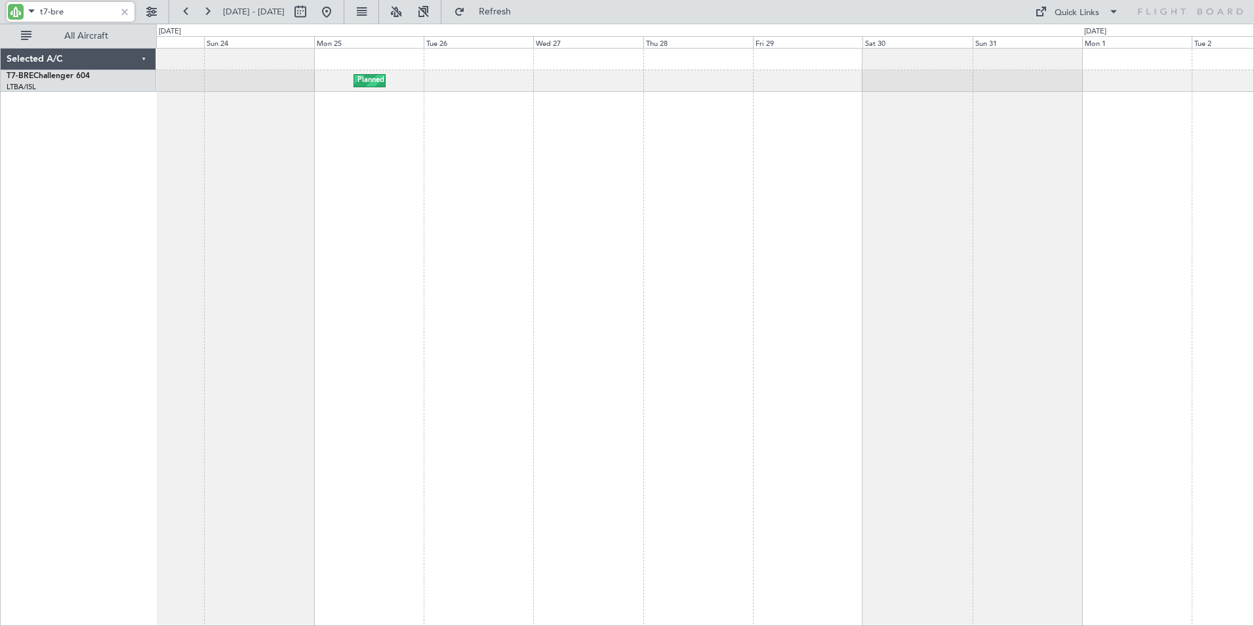
click at [522, 257] on div "Planned Maint Warsaw ([GEOGRAPHIC_DATA])" at bounding box center [705, 337] width 1098 height 578
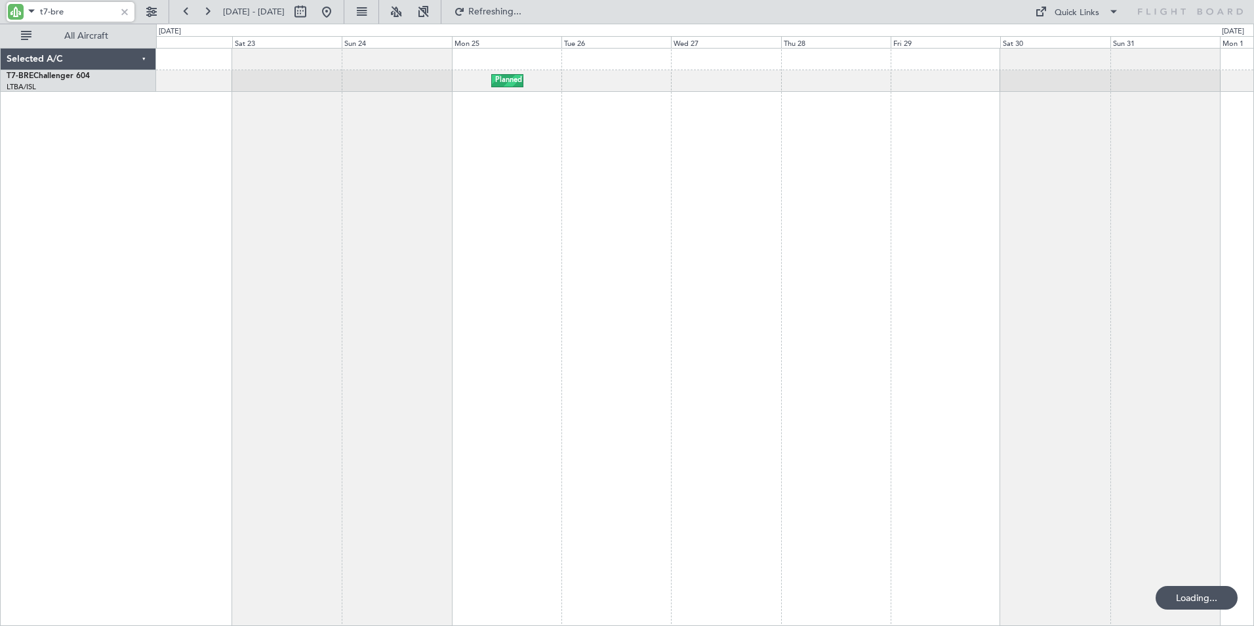
click at [948, 254] on div "Planned Maint Warsaw ([GEOGRAPHIC_DATA])" at bounding box center [705, 337] width 1098 height 578
click at [655, 244] on div "Planned Maint Warsaw ([GEOGRAPHIC_DATA])" at bounding box center [705, 337] width 1098 height 578
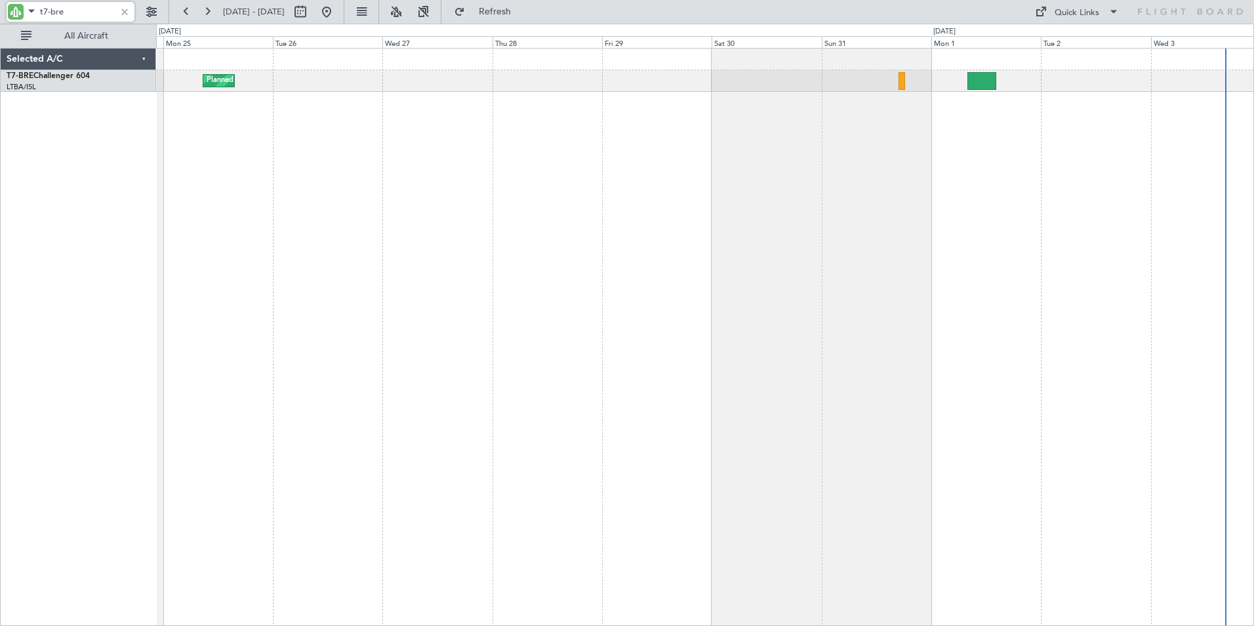
click at [813, 246] on div "Planned Maint Warsaw ([GEOGRAPHIC_DATA])" at bounding box center [705, 337] width 1098 height 578
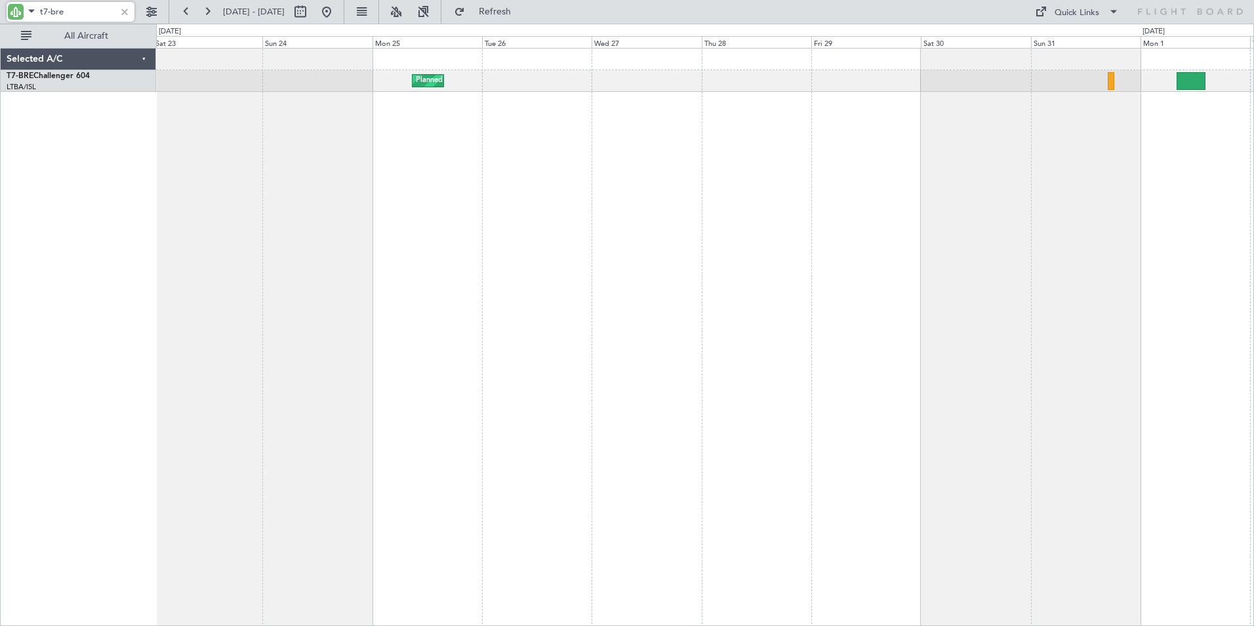
click at [982, 192] on div "Planned Maint Warsaw ([GEOGRAPHIC_DATA])" at bounding box center [705, 337] width 1098 height 578
click at [1073, 208] on div "Planned Maint Warsaw ([GEOGRAPHIC_DATA])" at bounding box center [705, 337] width 1098 height 578
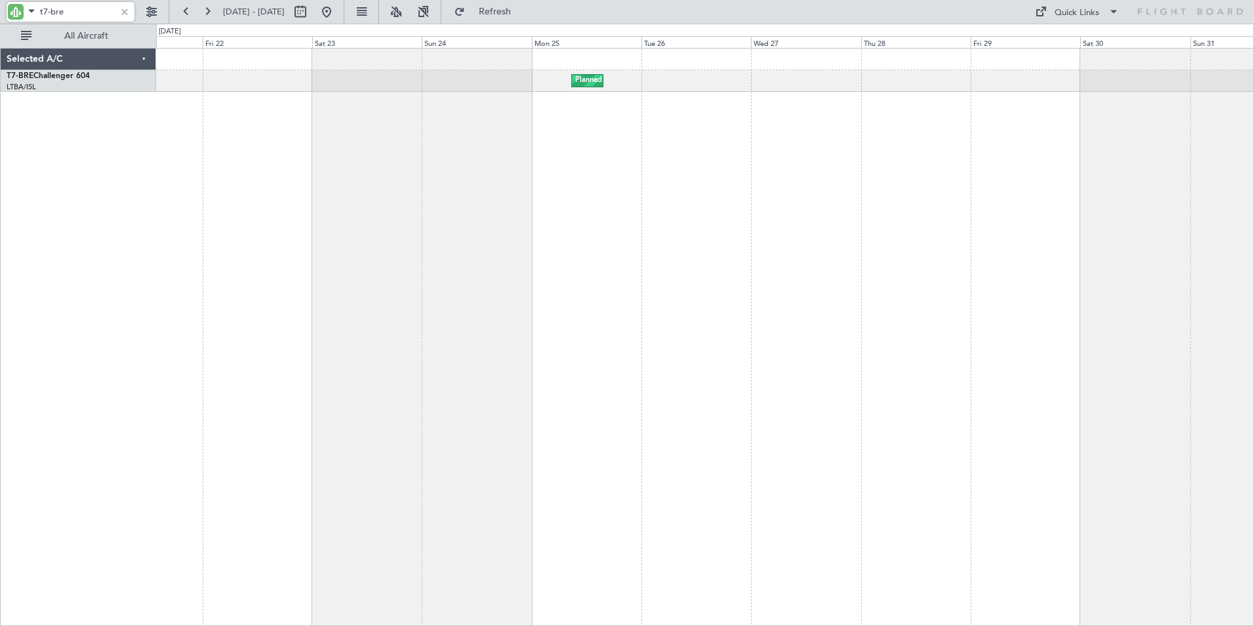
click at [1215, 190] on div "Planned Maint Warsaw ([GEOGRAPHIC_DATA])" at bounding box center [705, 337] width 1098 height 578
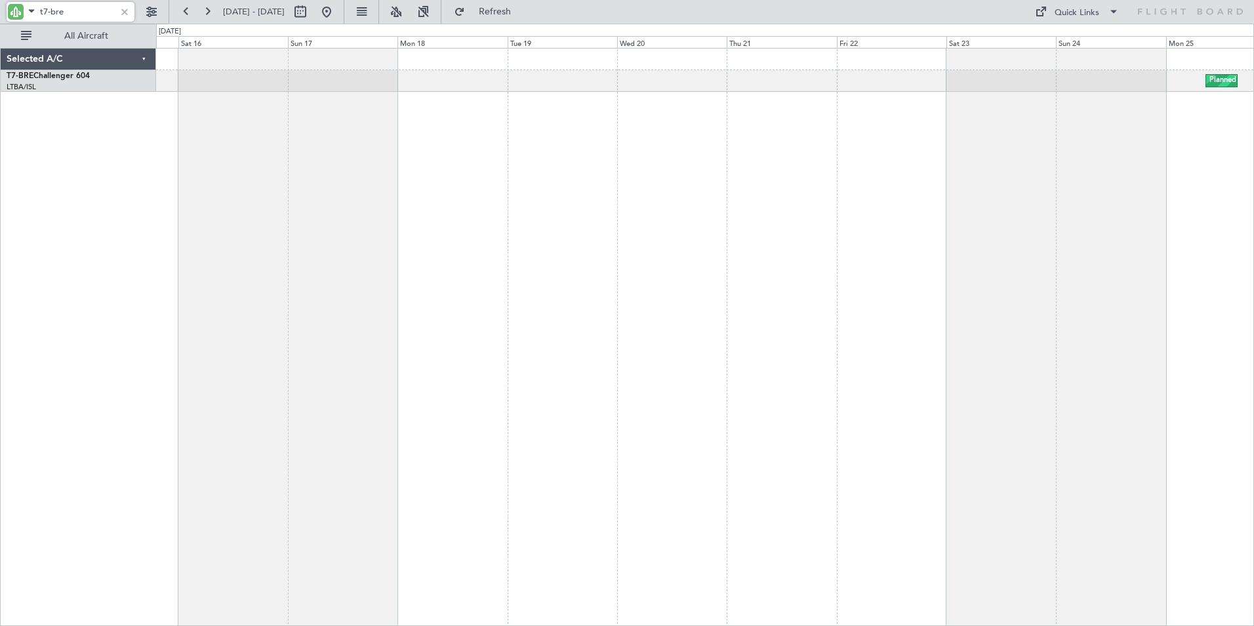
click at [843, 182] on div "Planned Maint Warsaw ([GEOGRAPHIC_DATA]) Planned Maint [GEOGRAPHIC_DATA] ([GEOG…" at bounding box center [705, 337] width 1098 height 578
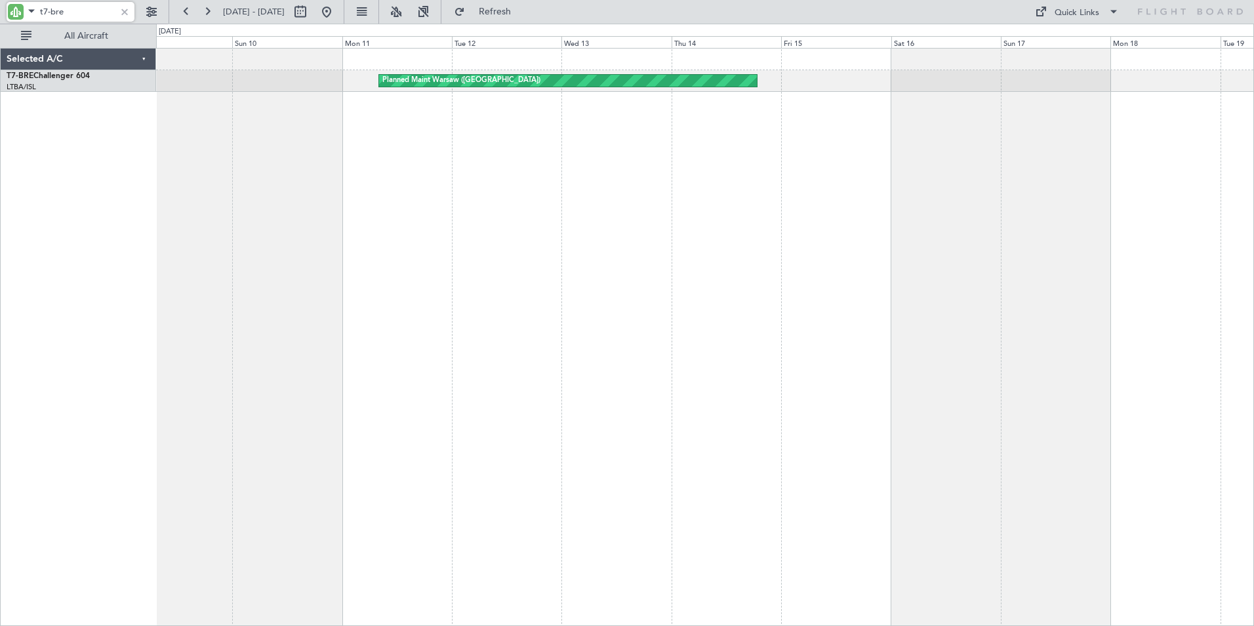
click at [961, 172] on div "Planned Maint Warsaw ([GEOGRAPHIC_DATA])" at bounding box center [705, 337] width 1098 height 578
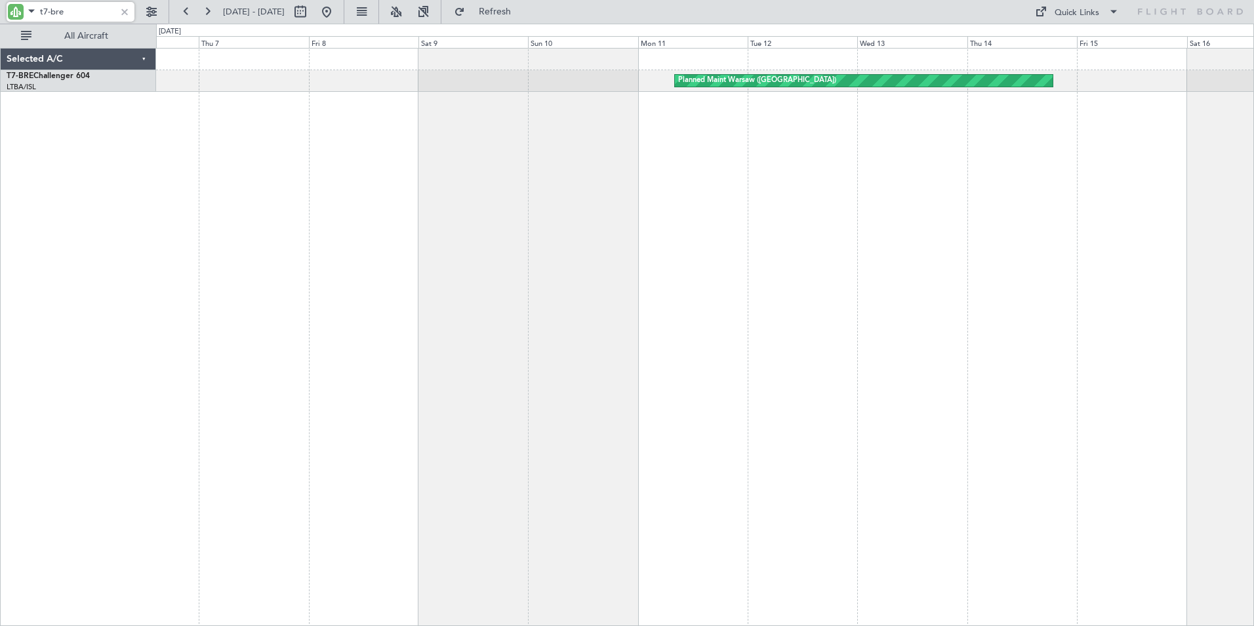
click at [861, 185] on div "Planned Maint Warsaw ([GEOGRAPHIC_DATA])" at bounding box center [705, 337] width 1098 height 578
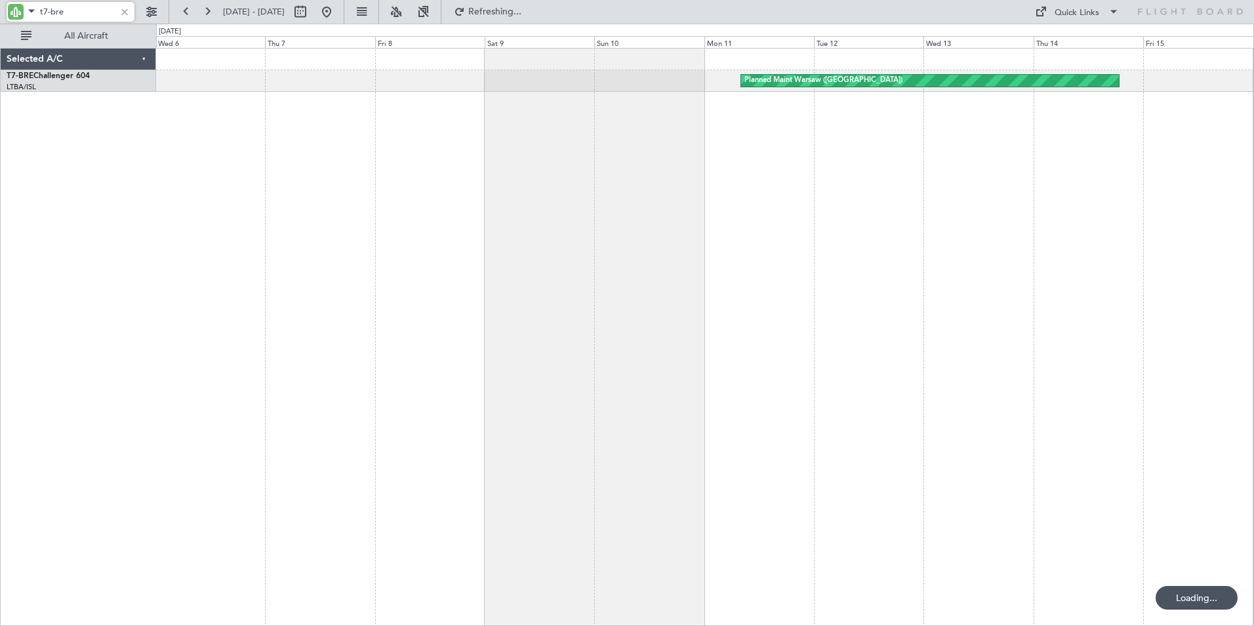
click at [781, 150] on div "Planned Maint Warsaw ([GEOGRAPHIC_DATA])" at bounding box center [705, 337] width 1098 height 578
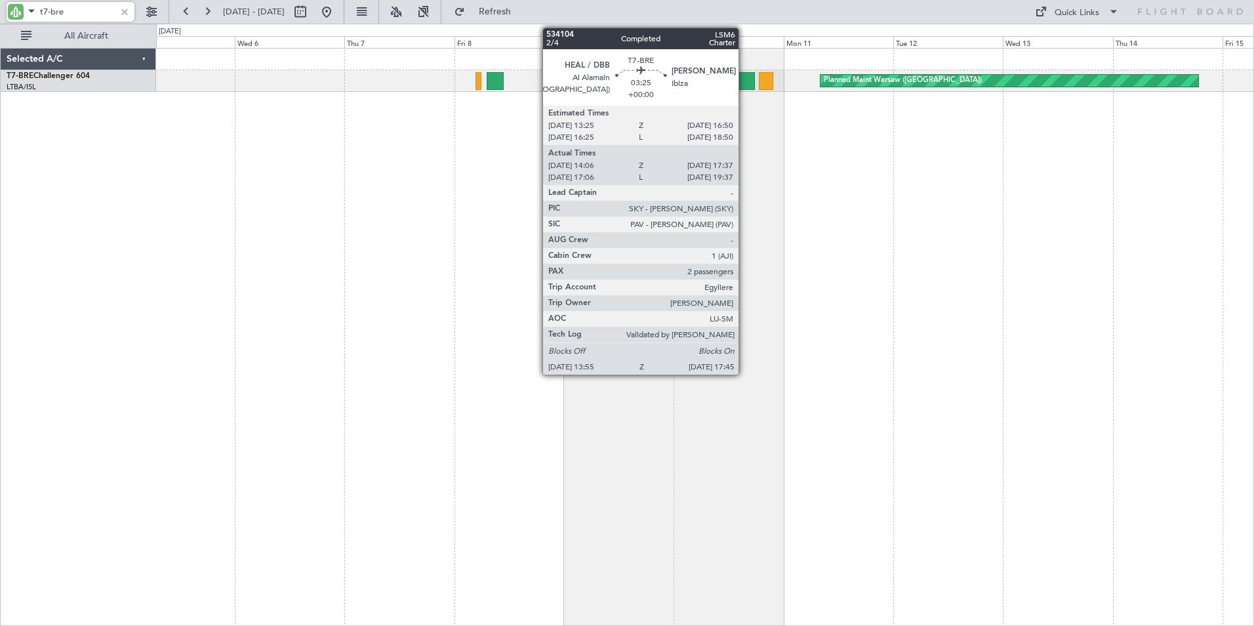
click at [744, 86] on div at bounding box center [746, 81] width 18 height 18
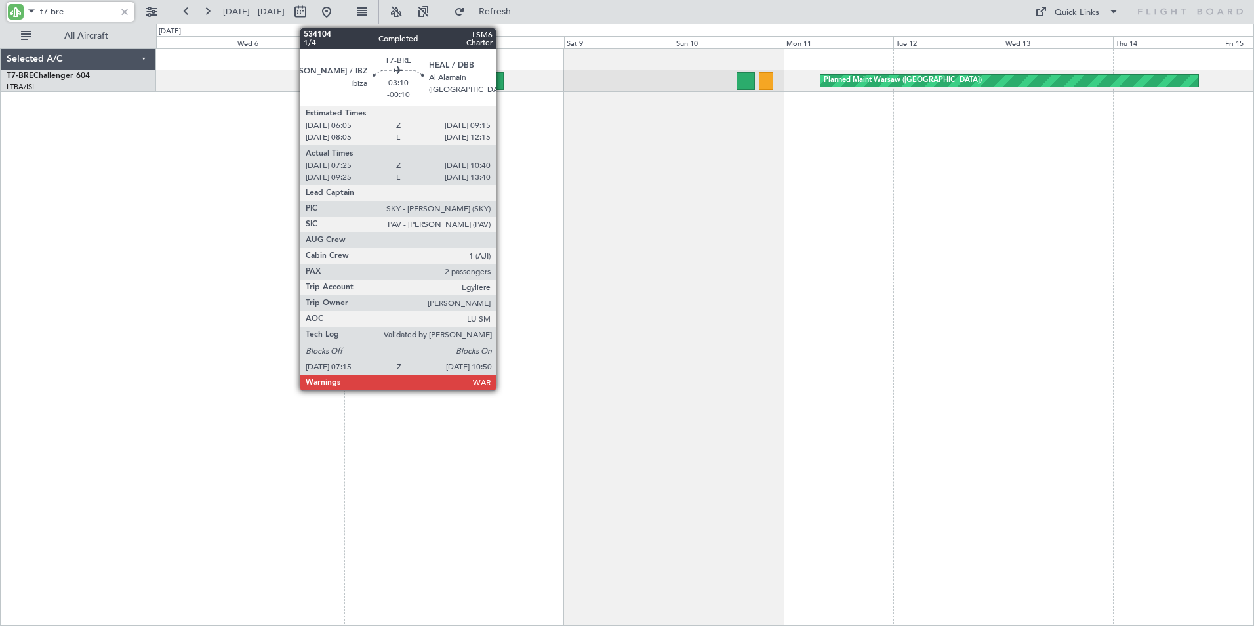
click at [502, 84] on div at bounding box center [495, 81] width 16 height 18
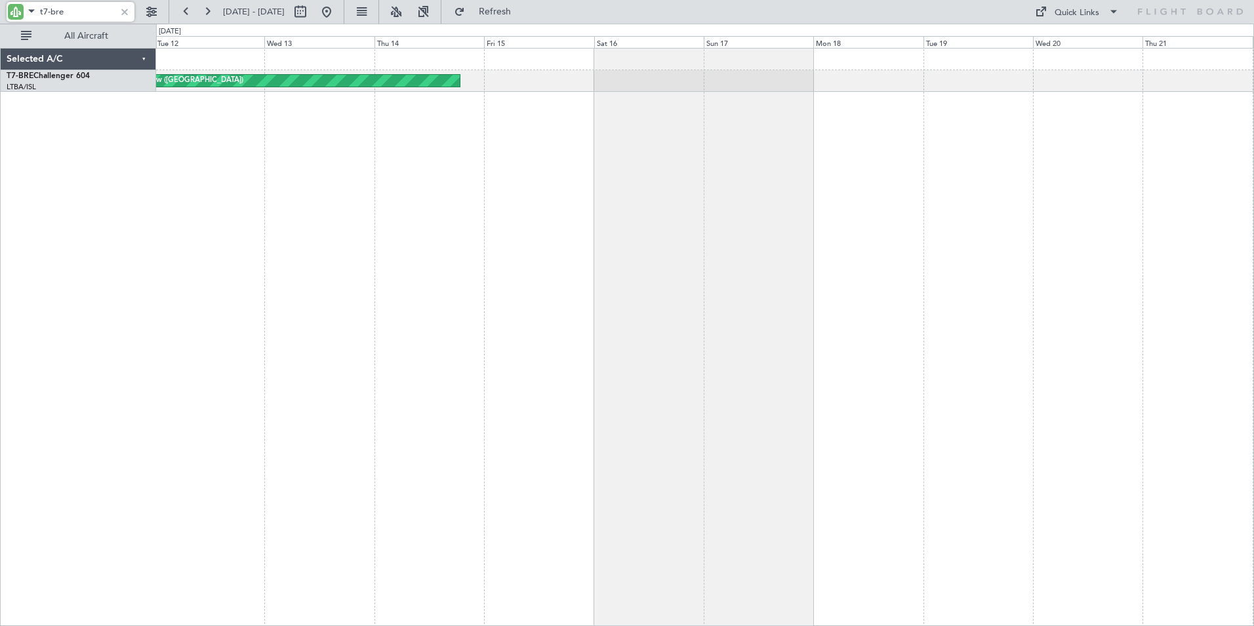
click at [304, 258] on div "Planned Maint Warsaw ([GEOGRAPHIC_DATA])" at bounding box center [705, 337] width 1098 height 578
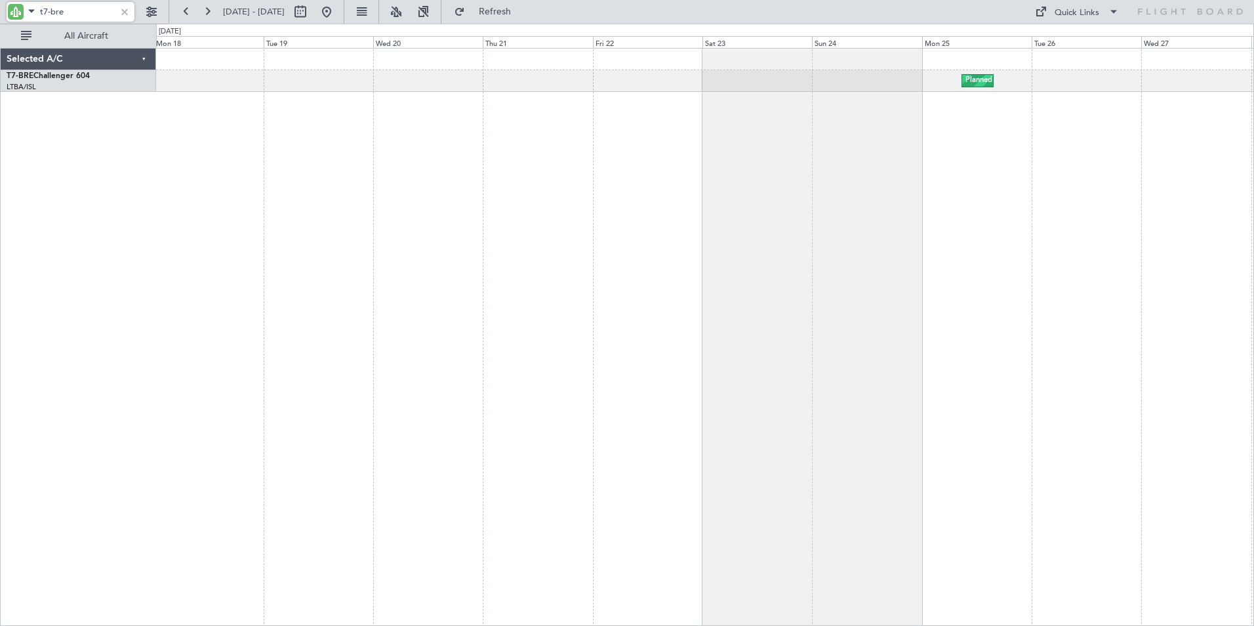
click at [240, 224] on div "Planned Maint Warsaw ([GEOGRAPHIC_DATA])" at bounding box center [705, 337] width 1098 height 578
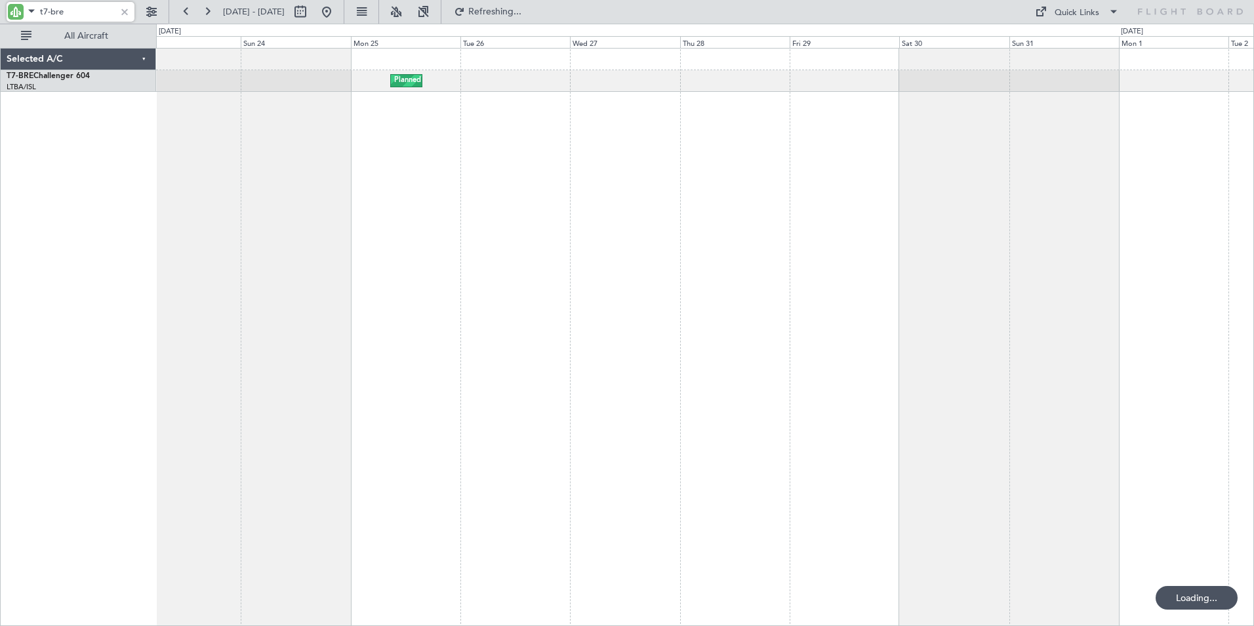
click at [325, 205] on div "Planned Maint Warsaw ([GEOGRAPHIC_DATA])" at bounding box center [705, 337] width 1098 height 578
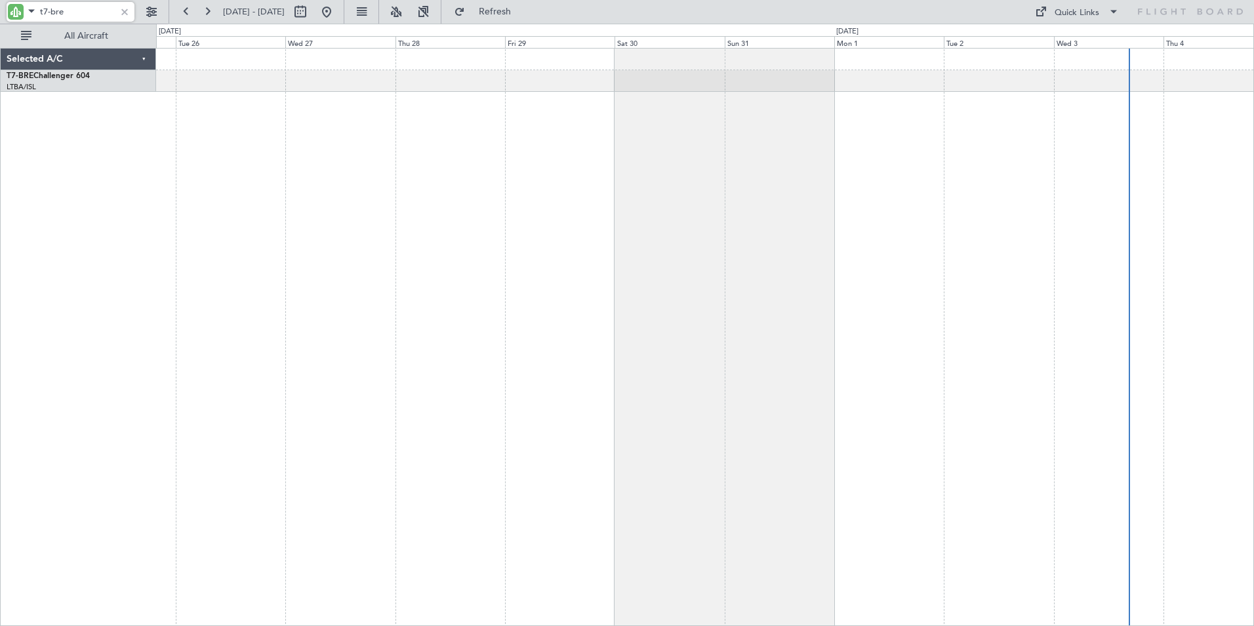
click at [559, 185] on div "Planned Maint Warsaw ([GEOGRAPHIC_DATA])" at bounding box center [705, 337] width 1098 height 578
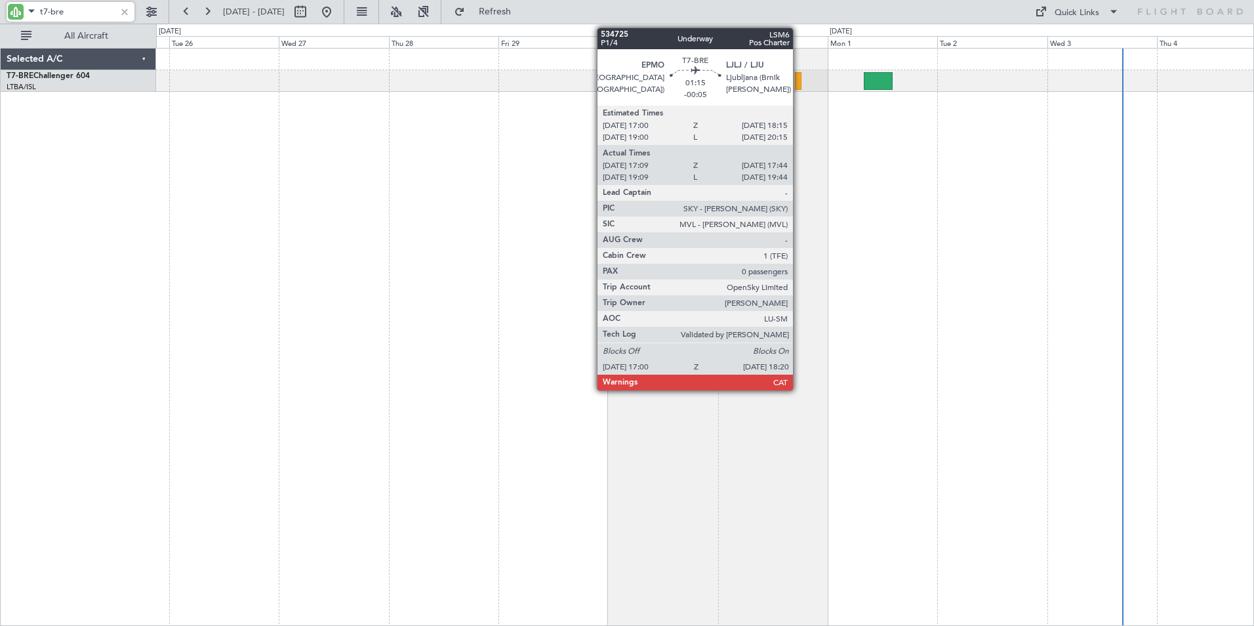
click at [799, 85] on div at bounding box center [798, 81] width 7 height 18
